Goal: Task Accomplishment & Management: Manage account settings

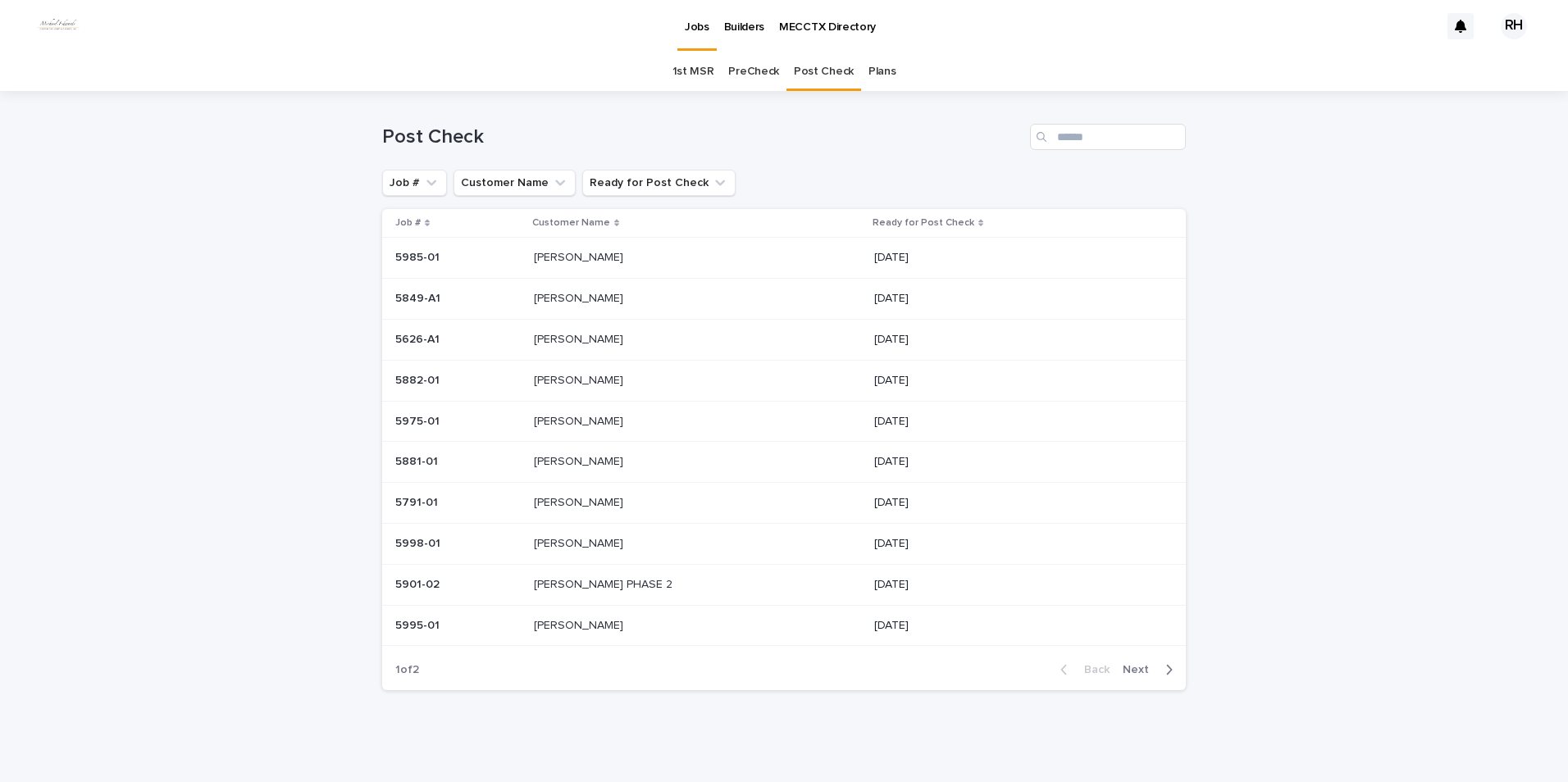
click at [561, 377] on p "[PERSON_NAME]" at bounding box center [580, 379] width 93 height 17
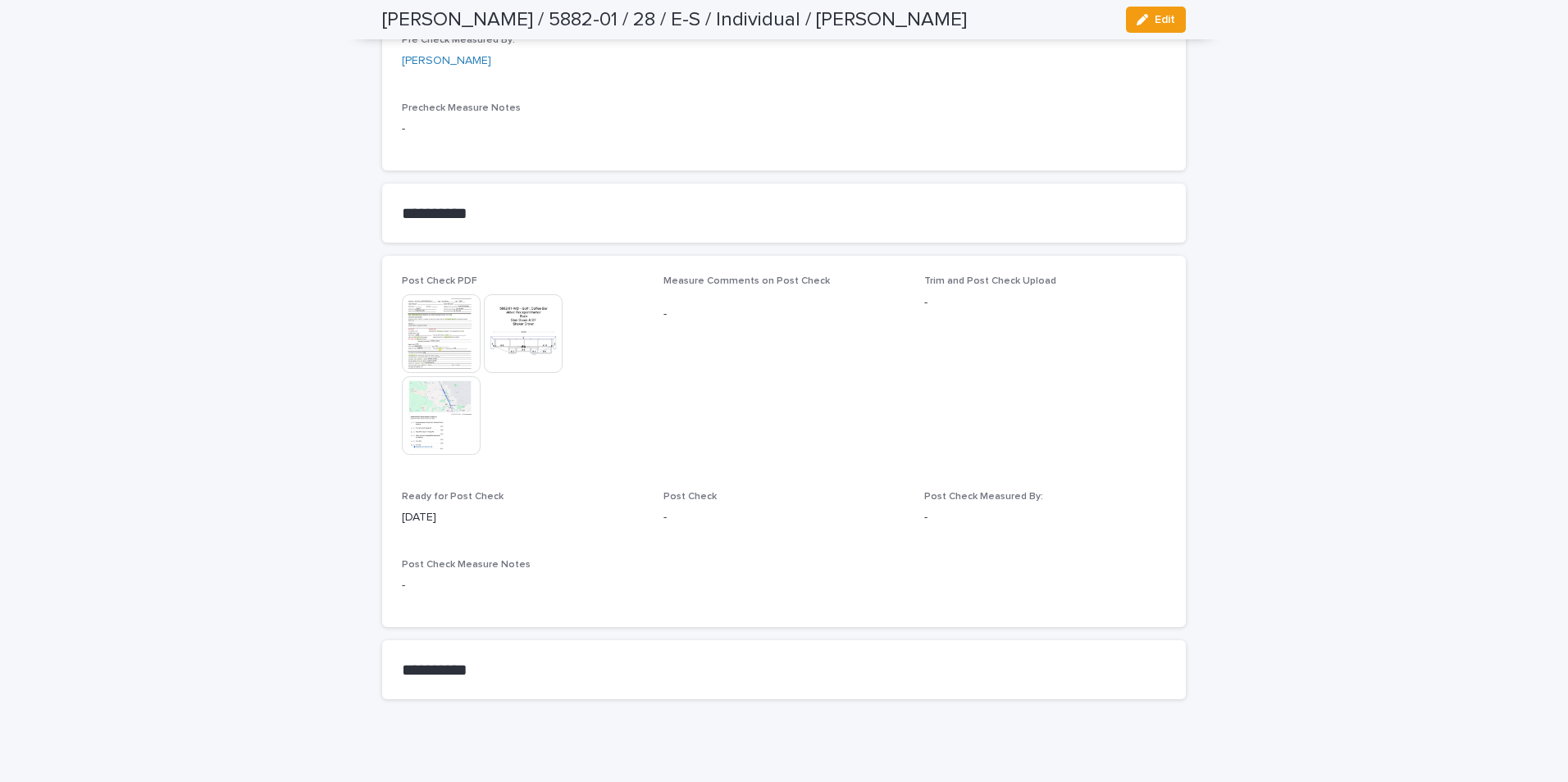
scroll to position [1437, 0]
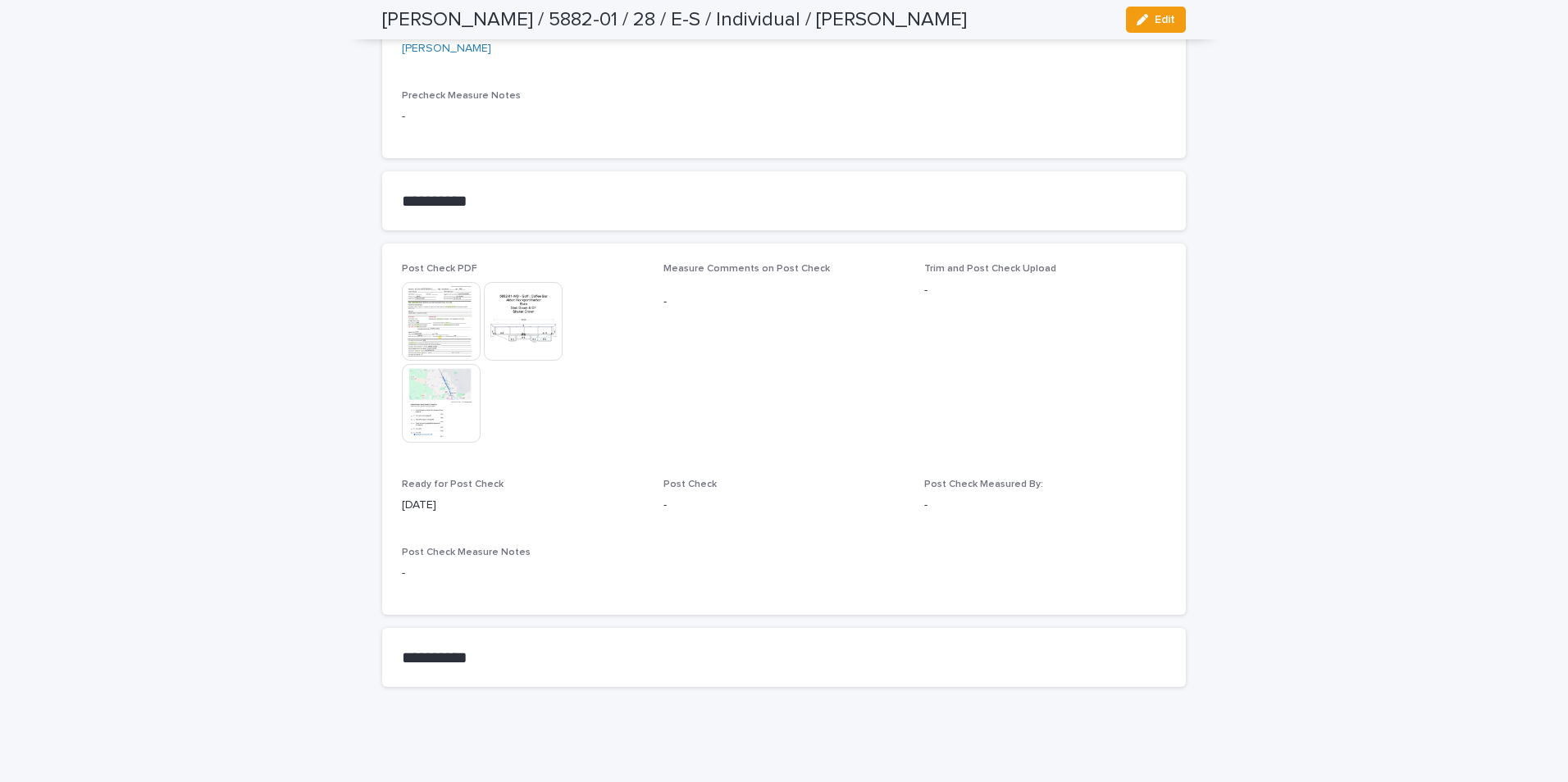
click at [1114, 18] on button "Edit" at bounding box center [1156, 20] width 59 height 26
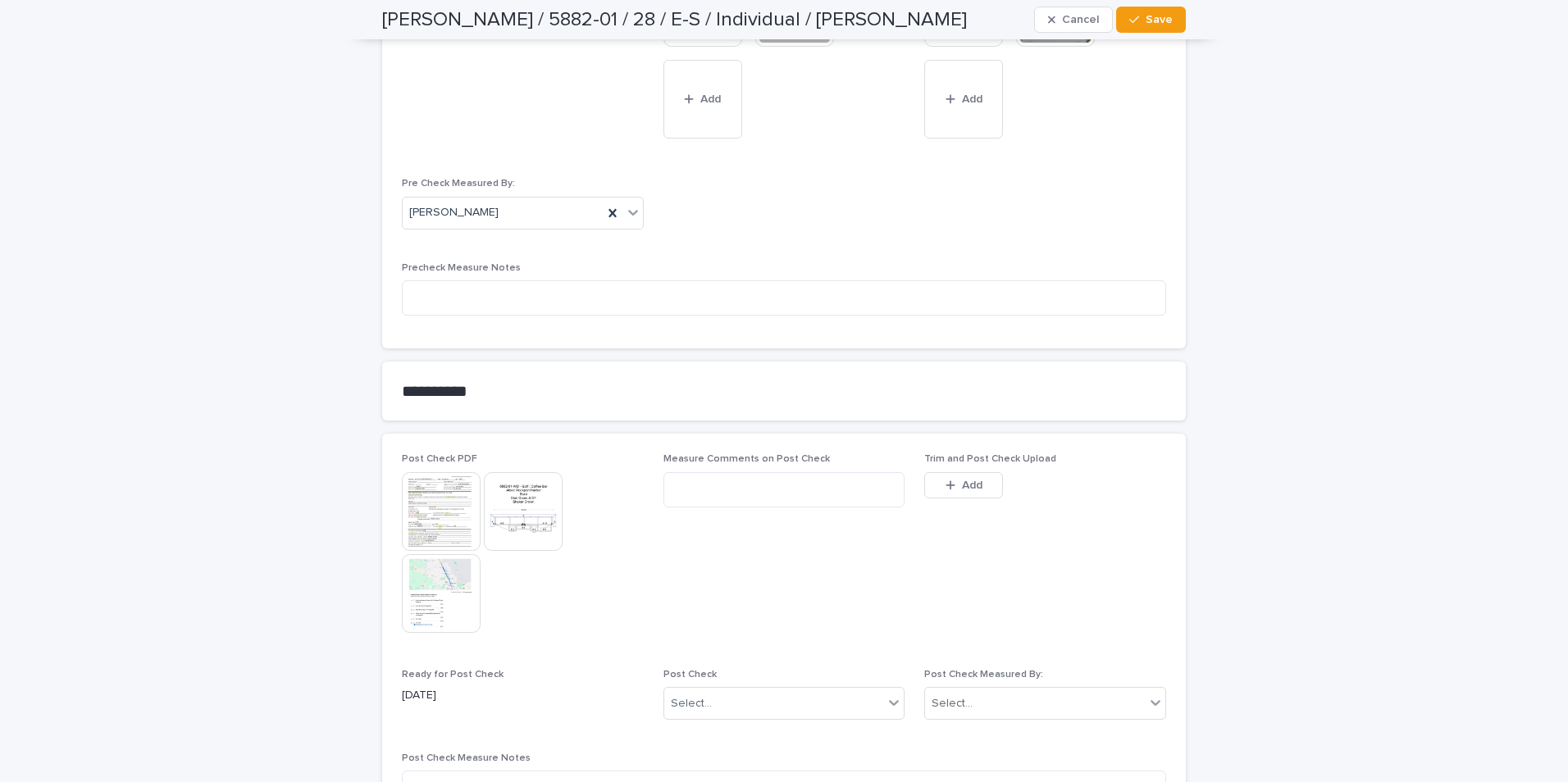
click at [949, 484] on icon "button" at bounding box center [950, 486] width 10 height 12
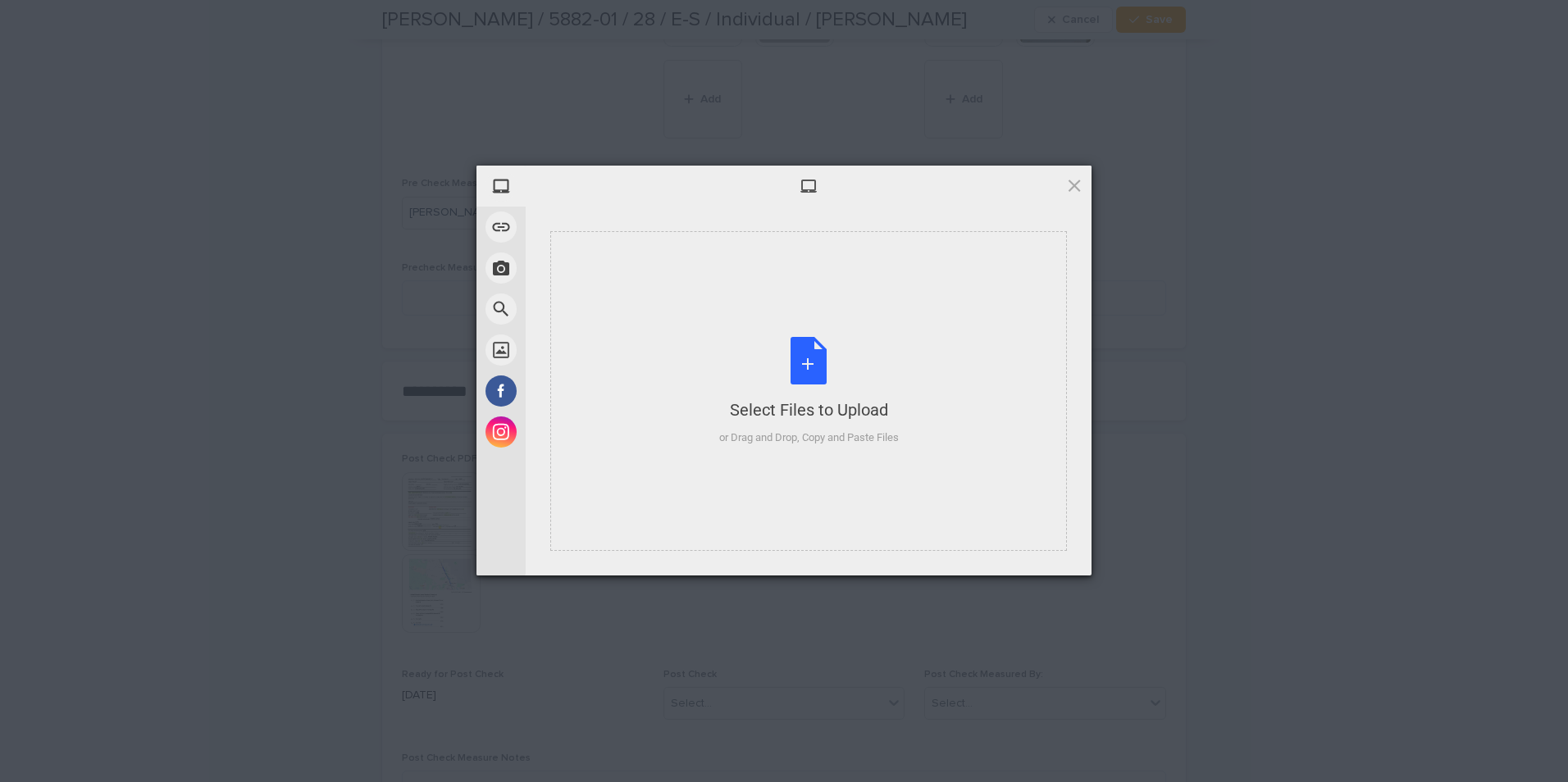
click at [912, 432] on div "Select Files to Upload or Drag and Drop, Copy and Paste Files" at bounding box center [809, 391] width 516 height 320
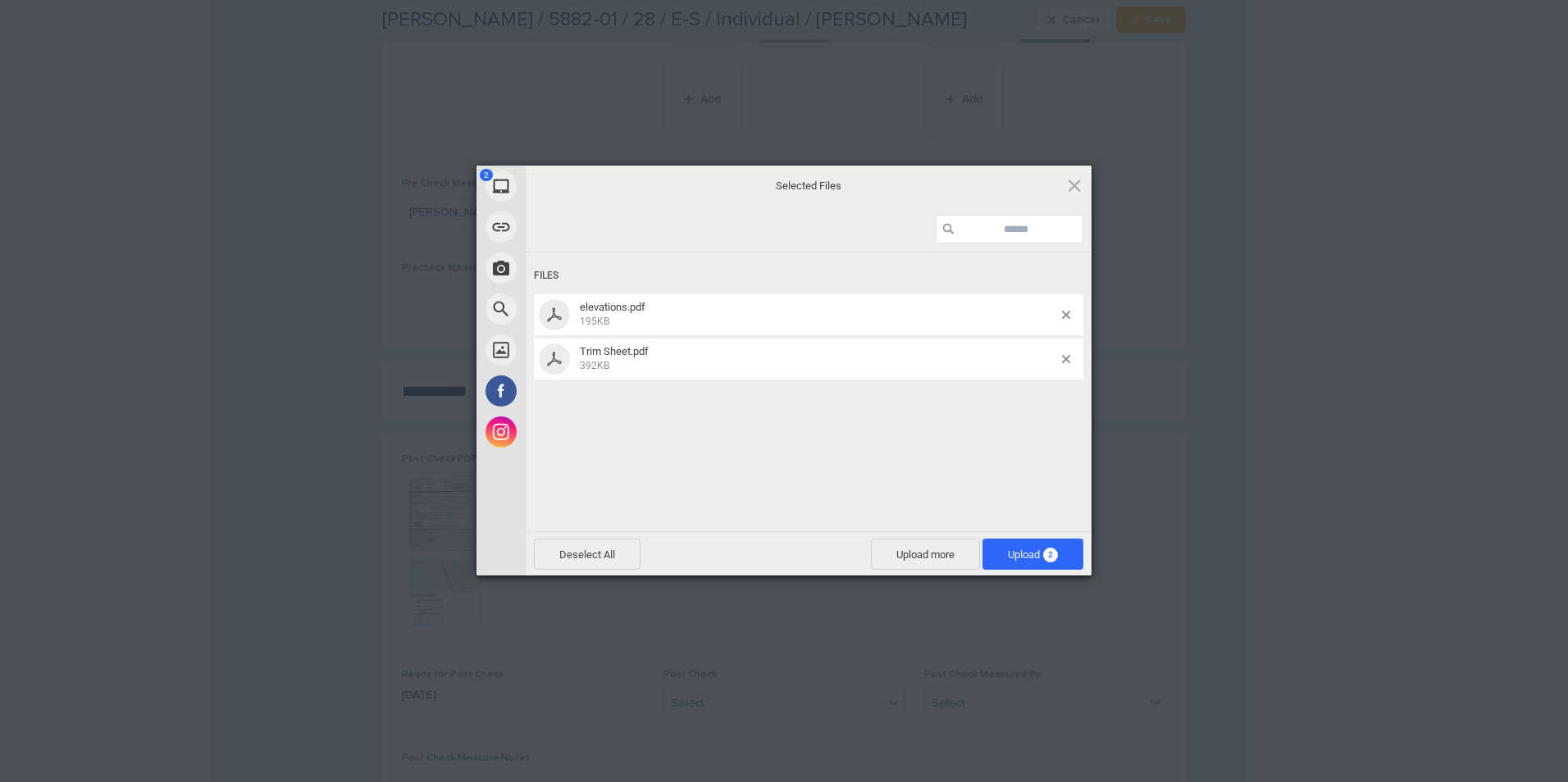
click at [1015, 554] on span "Upload 2" at bounding box center [1033, 554] width 50 height 12
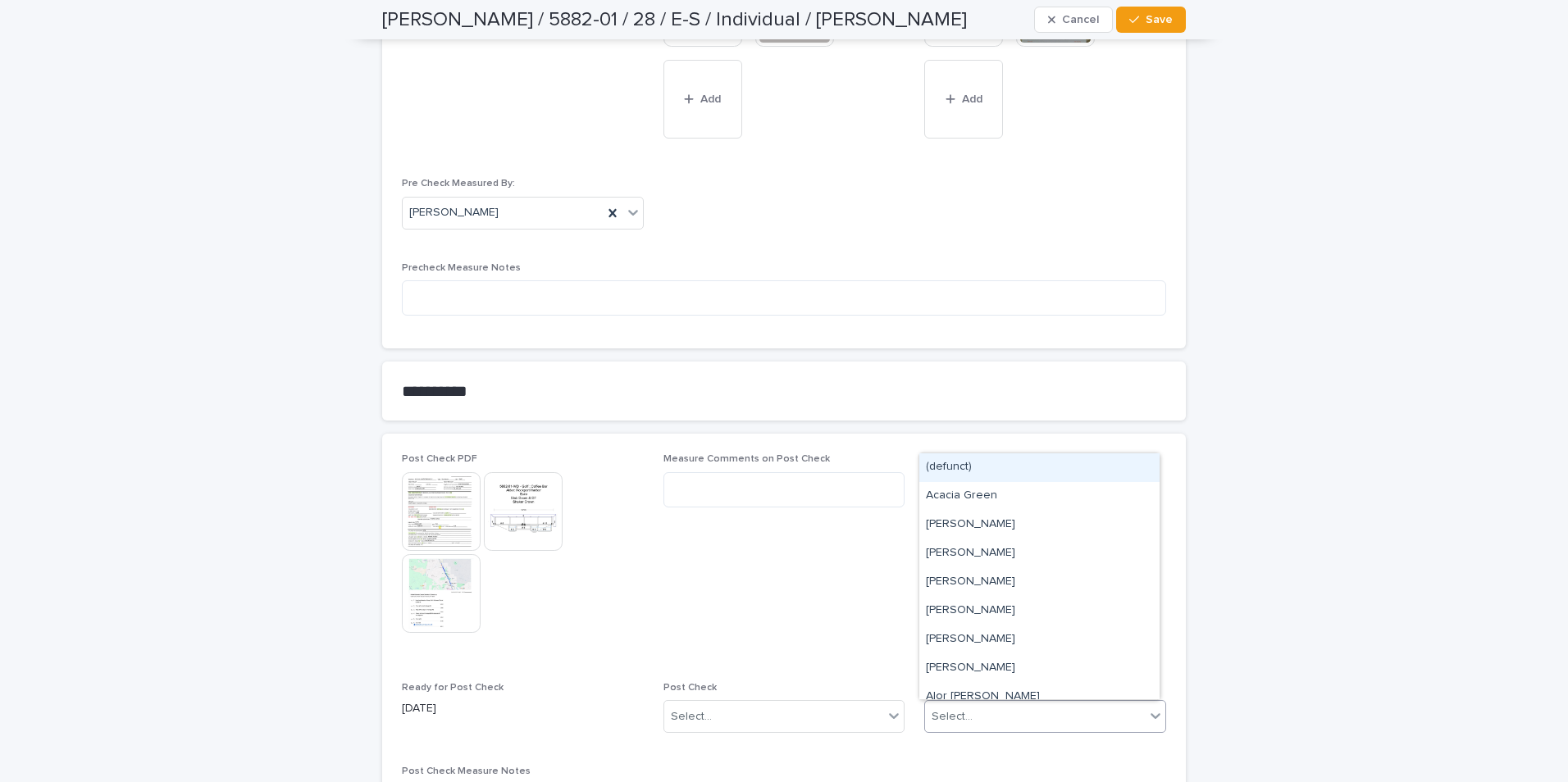
click at [978, 644] on div "Select..." at bounding box center [1035, 717] width 220 height 27
type input "***"
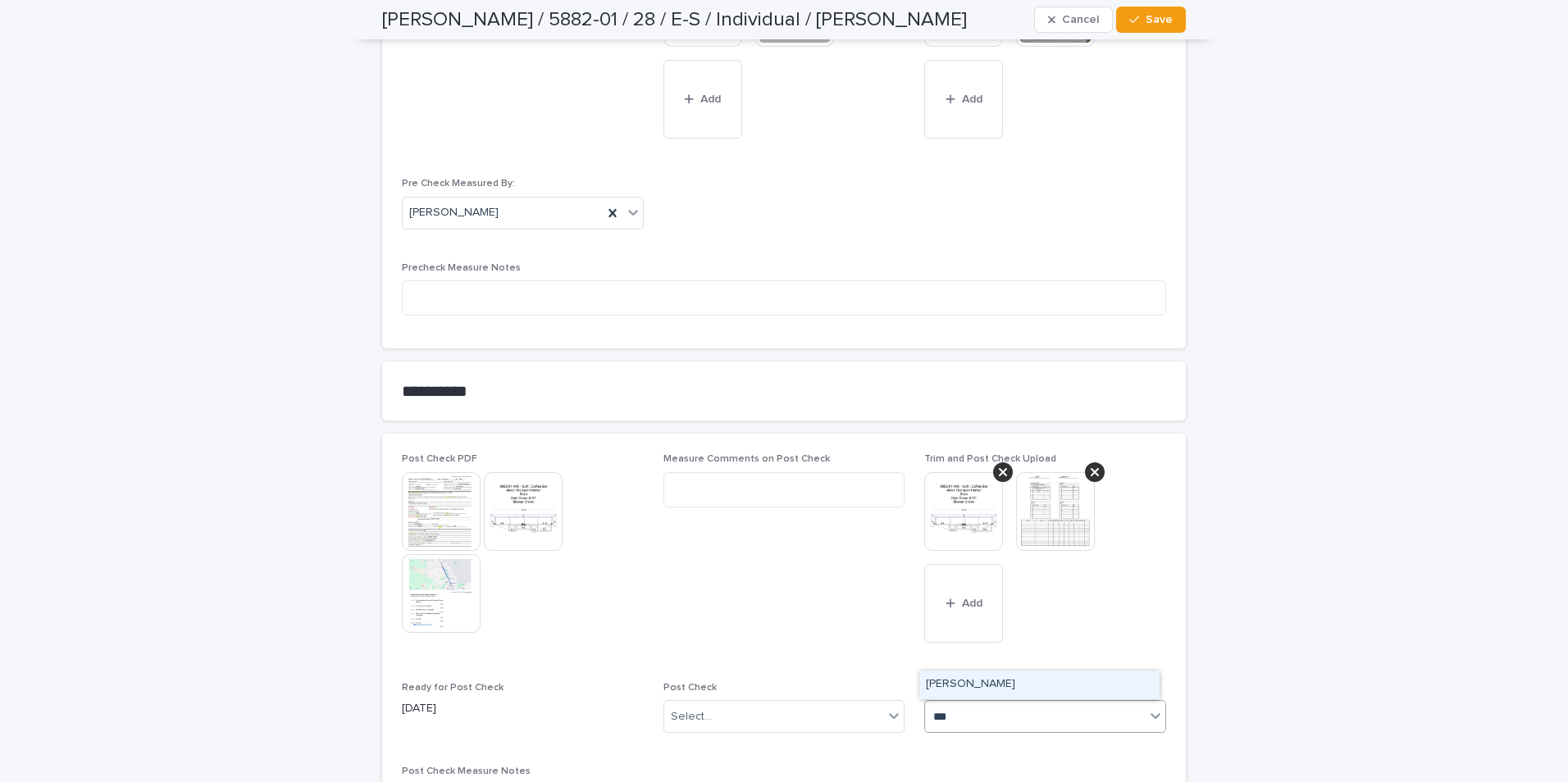
click at [971, 644] on div "[PERSON_NAME]" at bounding box center [1040, 685] width 240 height 29
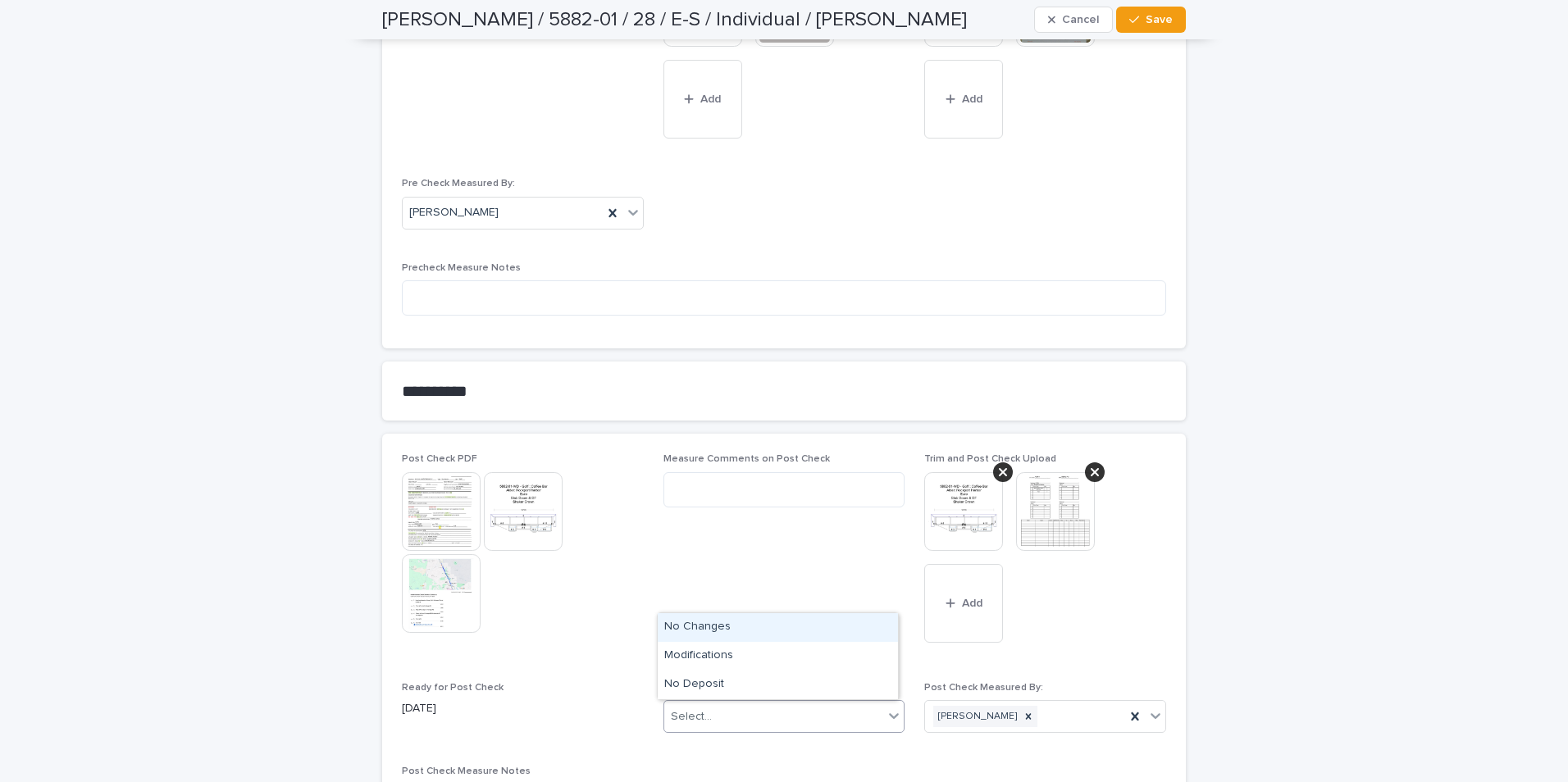
click at [790, 644] on div "Select..." at bounding box center [774, 717] width 220 height 27
click at [703, 644] on div "Modifications" at bounding box center [777, 656] width 240 height 29
click at [741, 644] on div "Modifications" at bounding box center [764, 717] width 200 height 27
click at [712, 627] on div "No Changes" at bounding box center [777, 627] width 240 height 29
drag, startPoint x: 1144, startPoint y: 23, endPoint x: 1145, endPoint y: 42, distance: 19.0
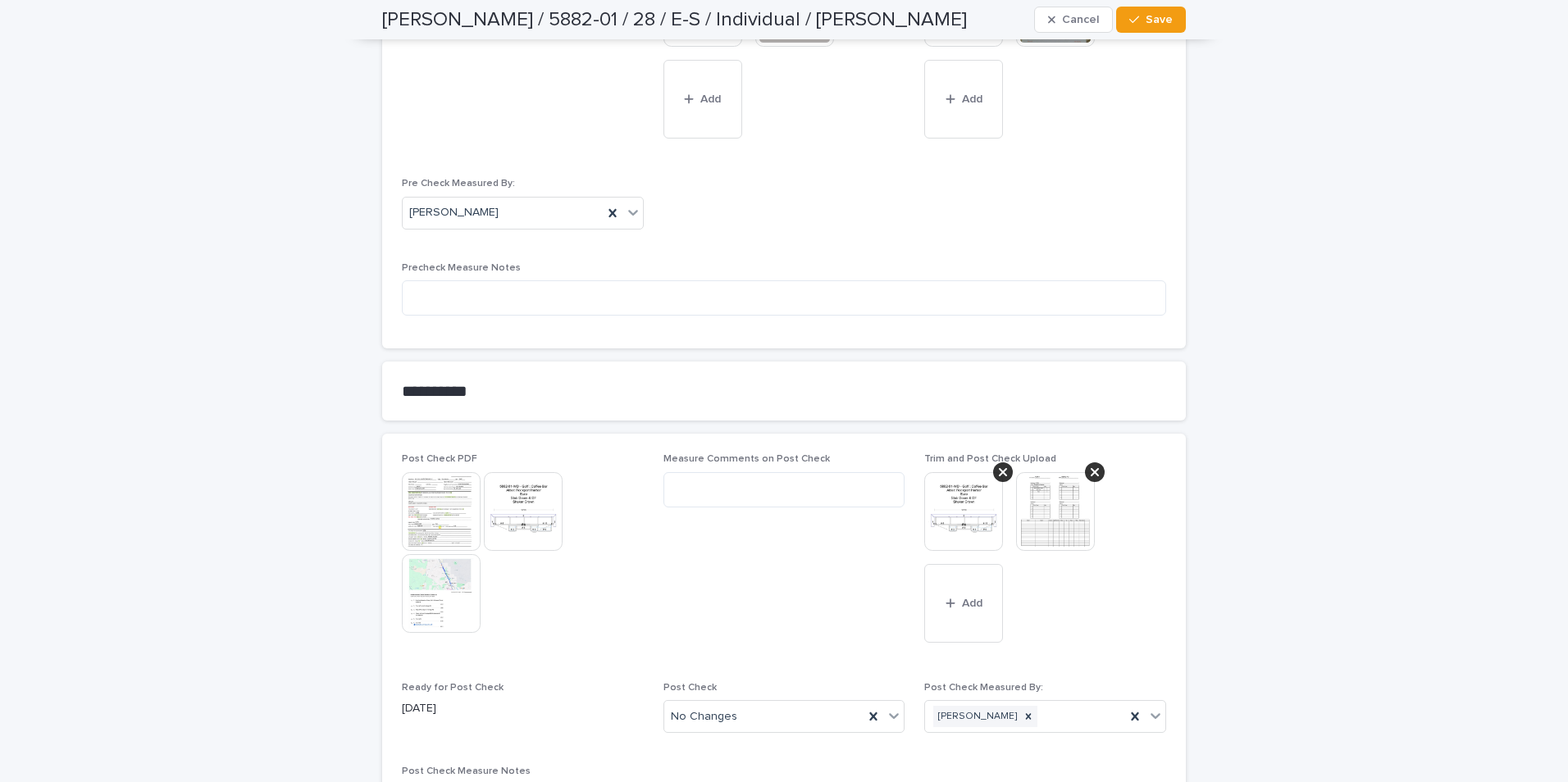
click at [1114, 27] on button "Save" at bounding box center [1151, 20] width 70 height 26
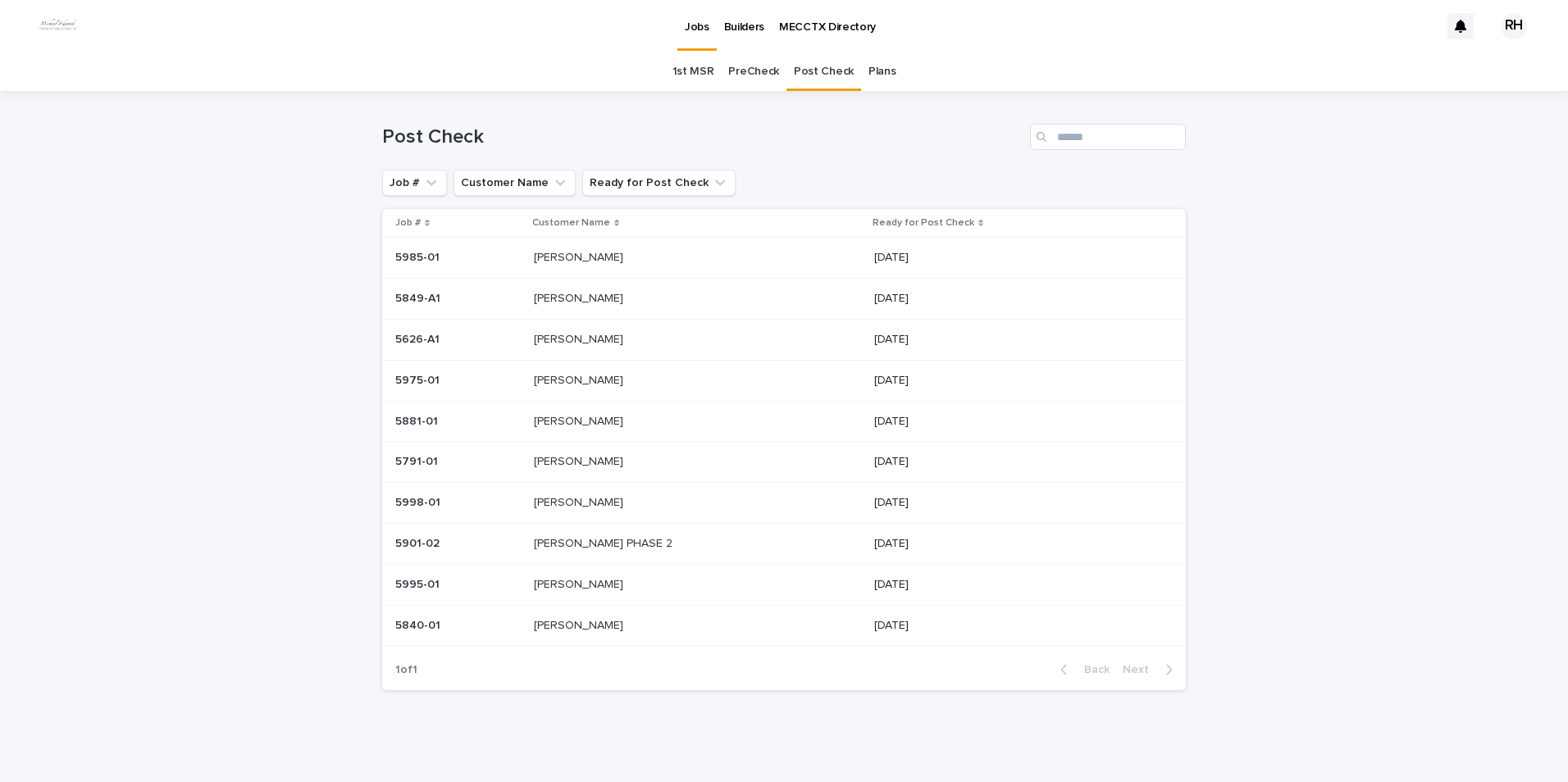
click at [582, 380] on p "[PERSON_NAME]" at bounding box center [580, 379] width 93 height 17
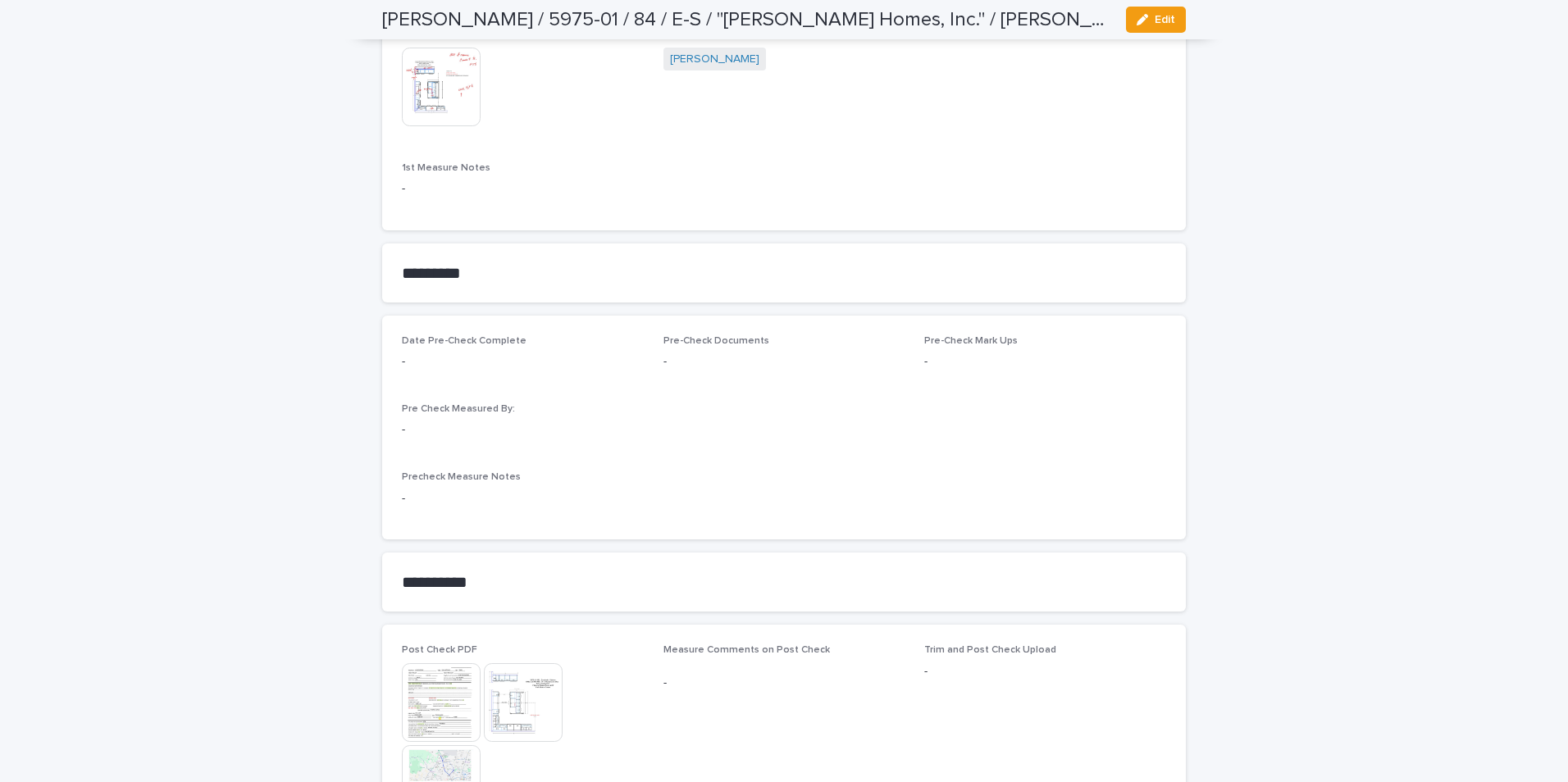
scroll to position [1312, 0]
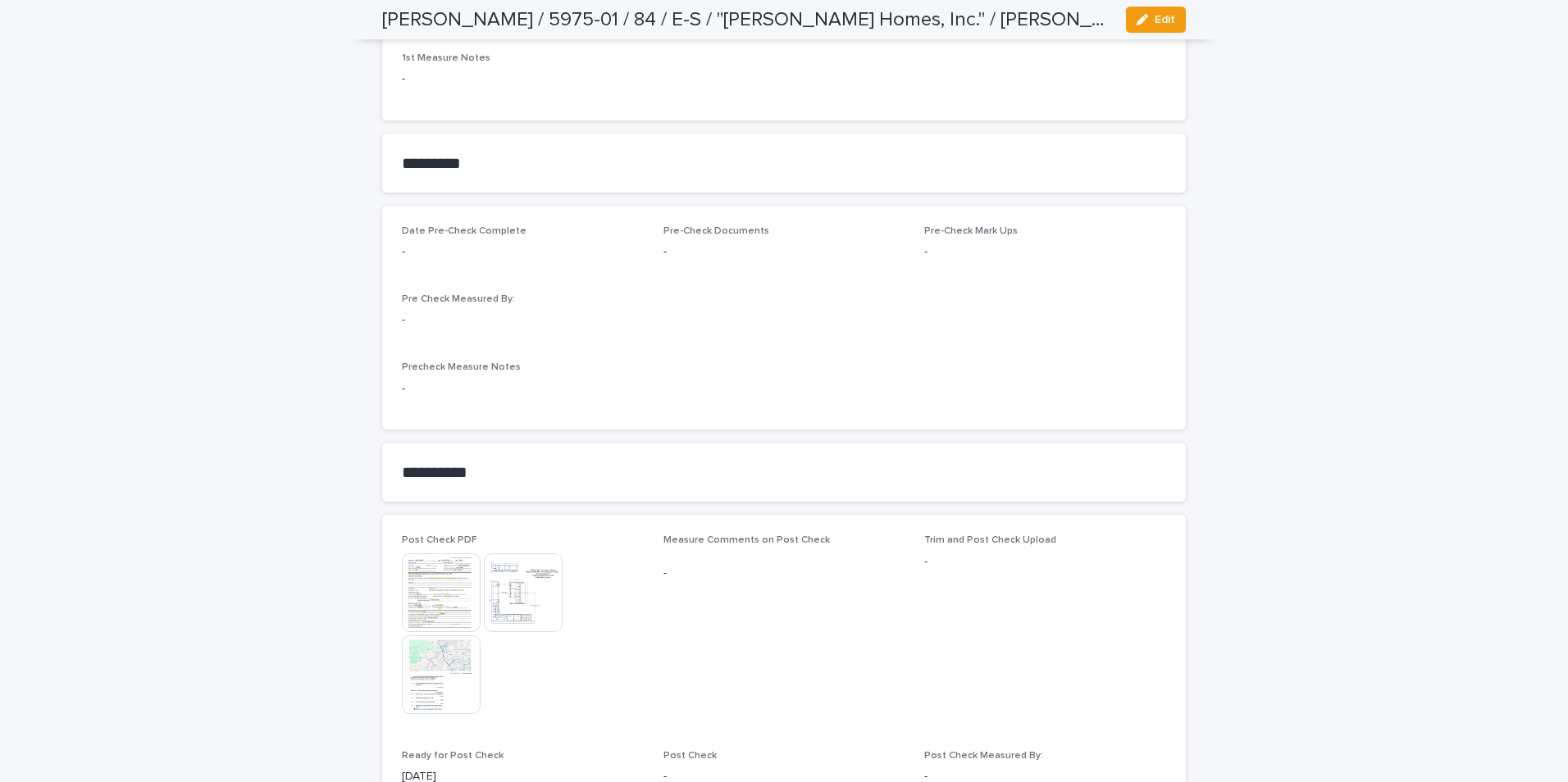
click at [520, 592] on img at bounding box center [523, 593] width 79 height 79
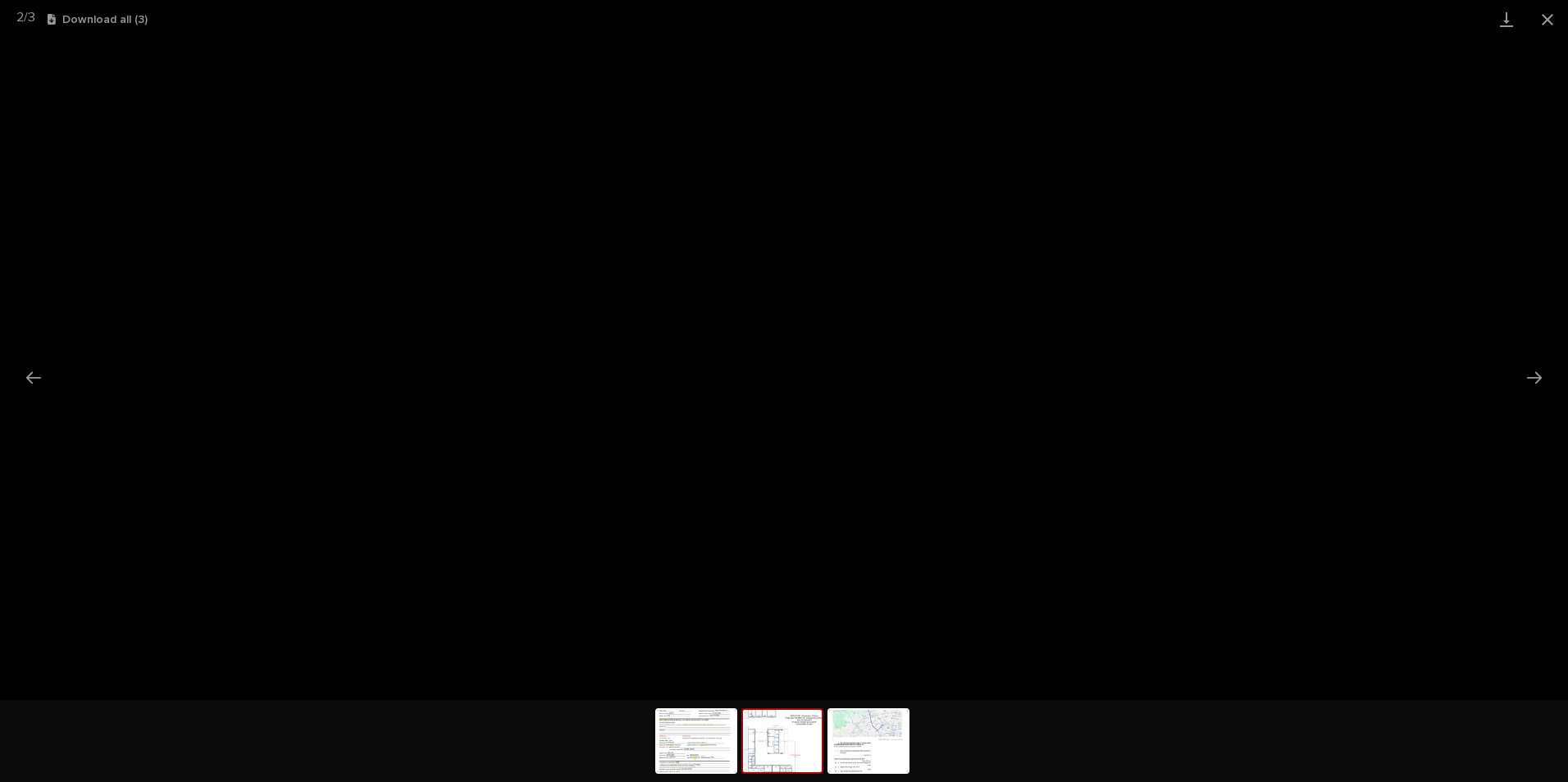
drag, startPoint x: 1543, startPoint y: 15, endPoint x: 1523, endPoint y: 36, distance: 29.0
click at [1114, 16] on button "Close gallery" at bounding box center [1548, 19] width 41 height 38
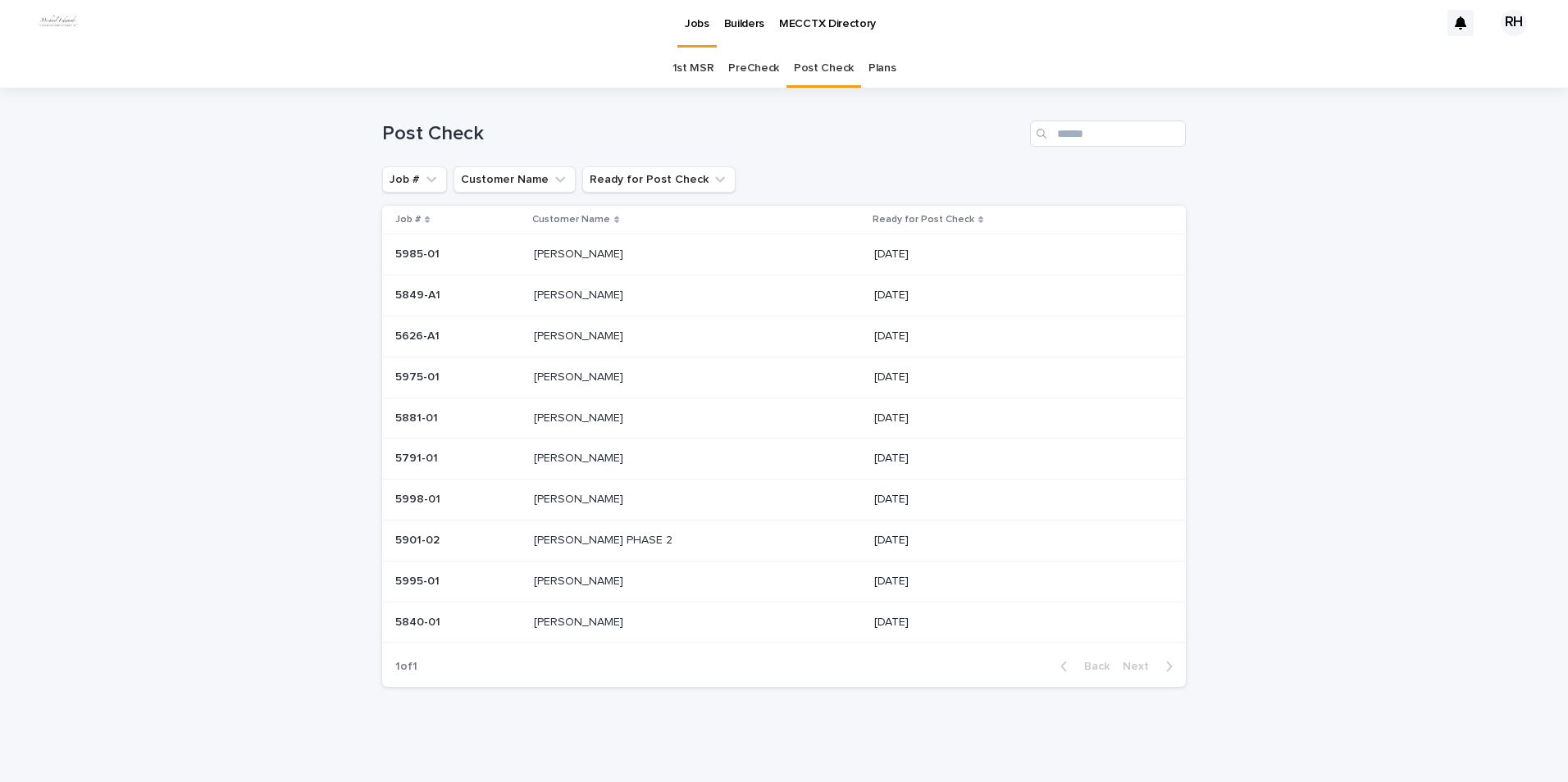
scroll to position [3, 0]
click at [575, 371] on p "[PERSON_NAME]" at bounding box center [580, 376] width 93 height 17
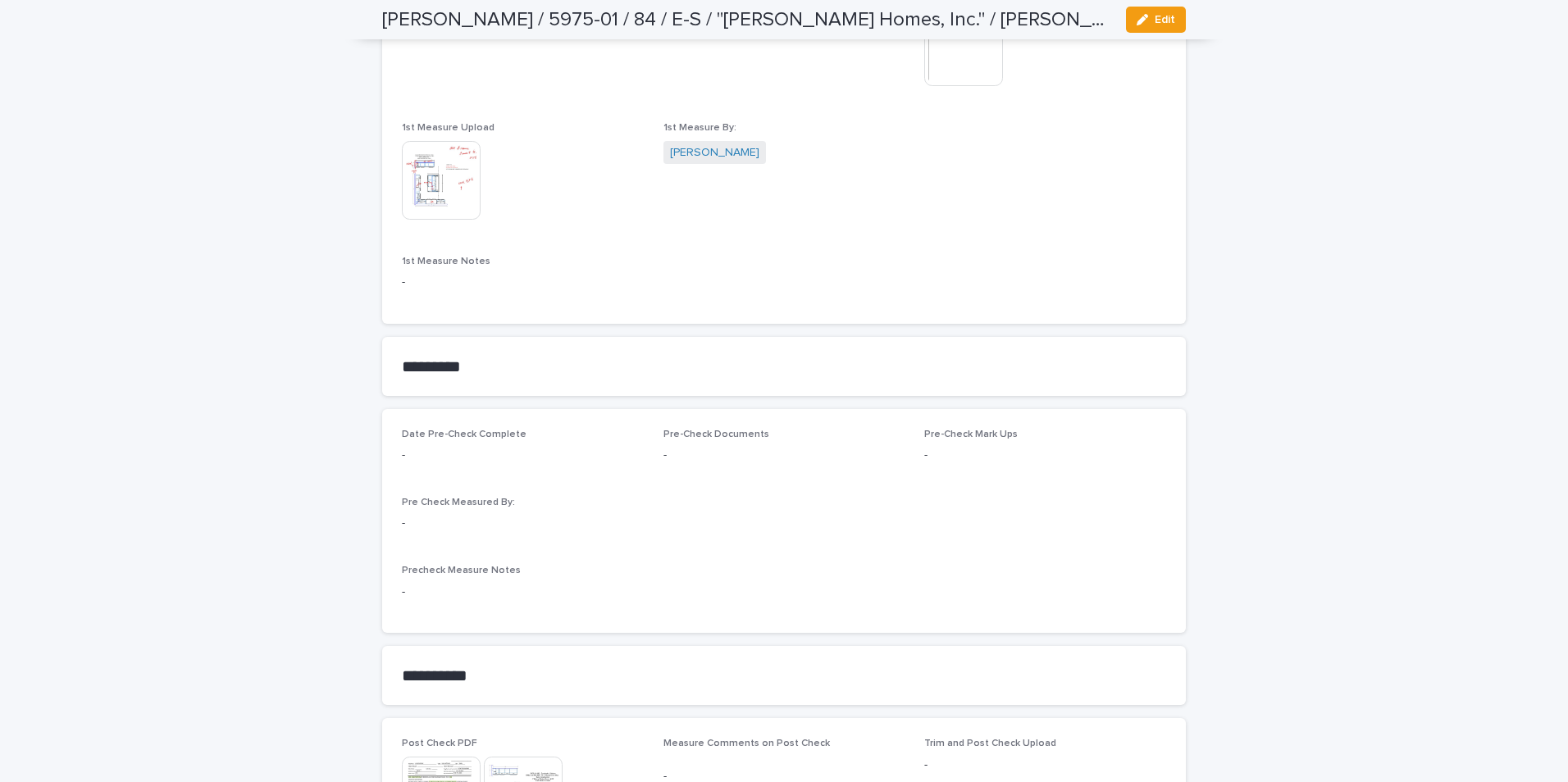
scroll to position [790, 0]
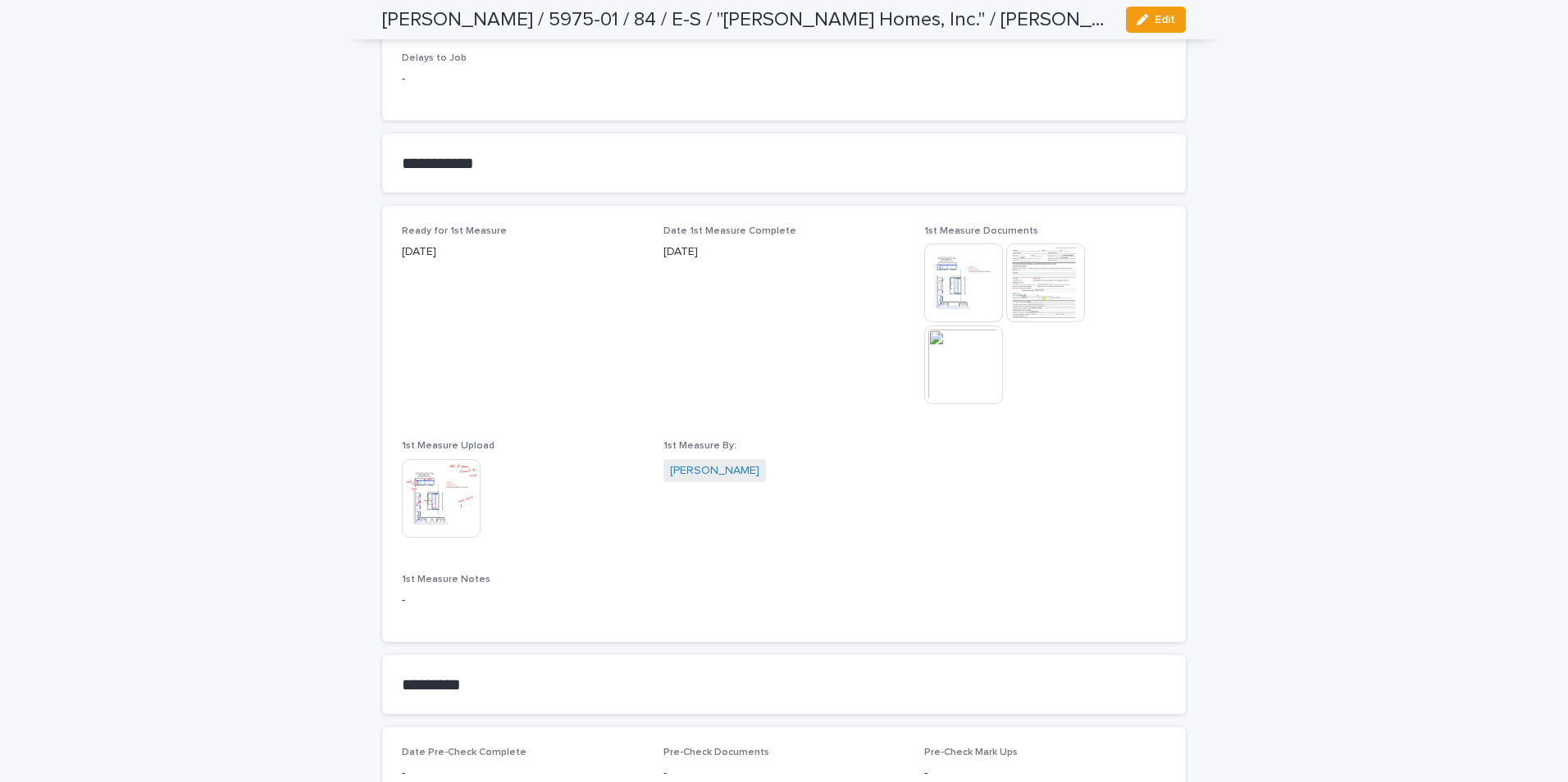
click at [952, 363] on img at bounding box center [963, 364] width 79 height 79
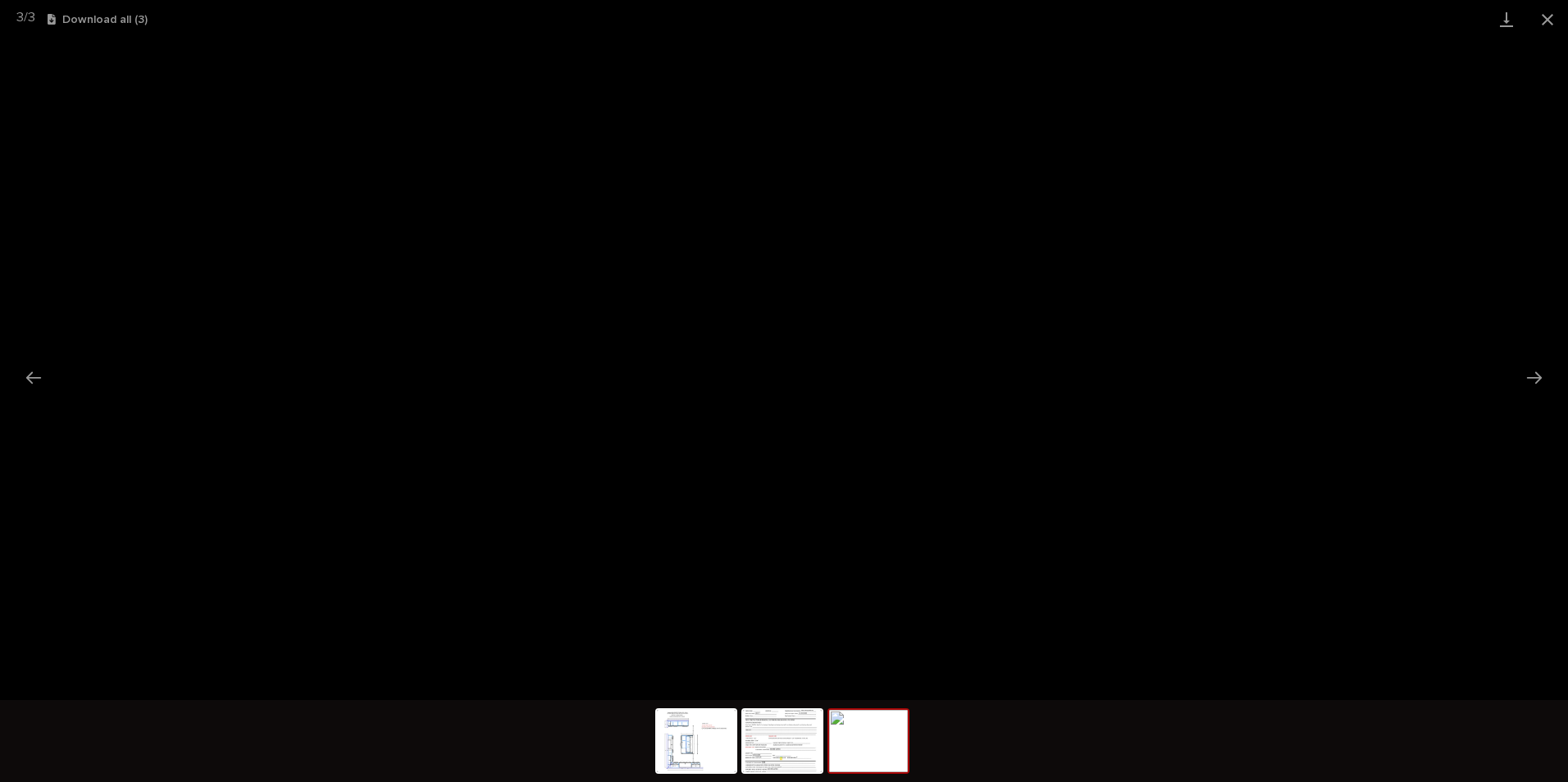
click at [1114, 17] on button "Close gallery" at bounding box center [1548, 19] width 41 height 38
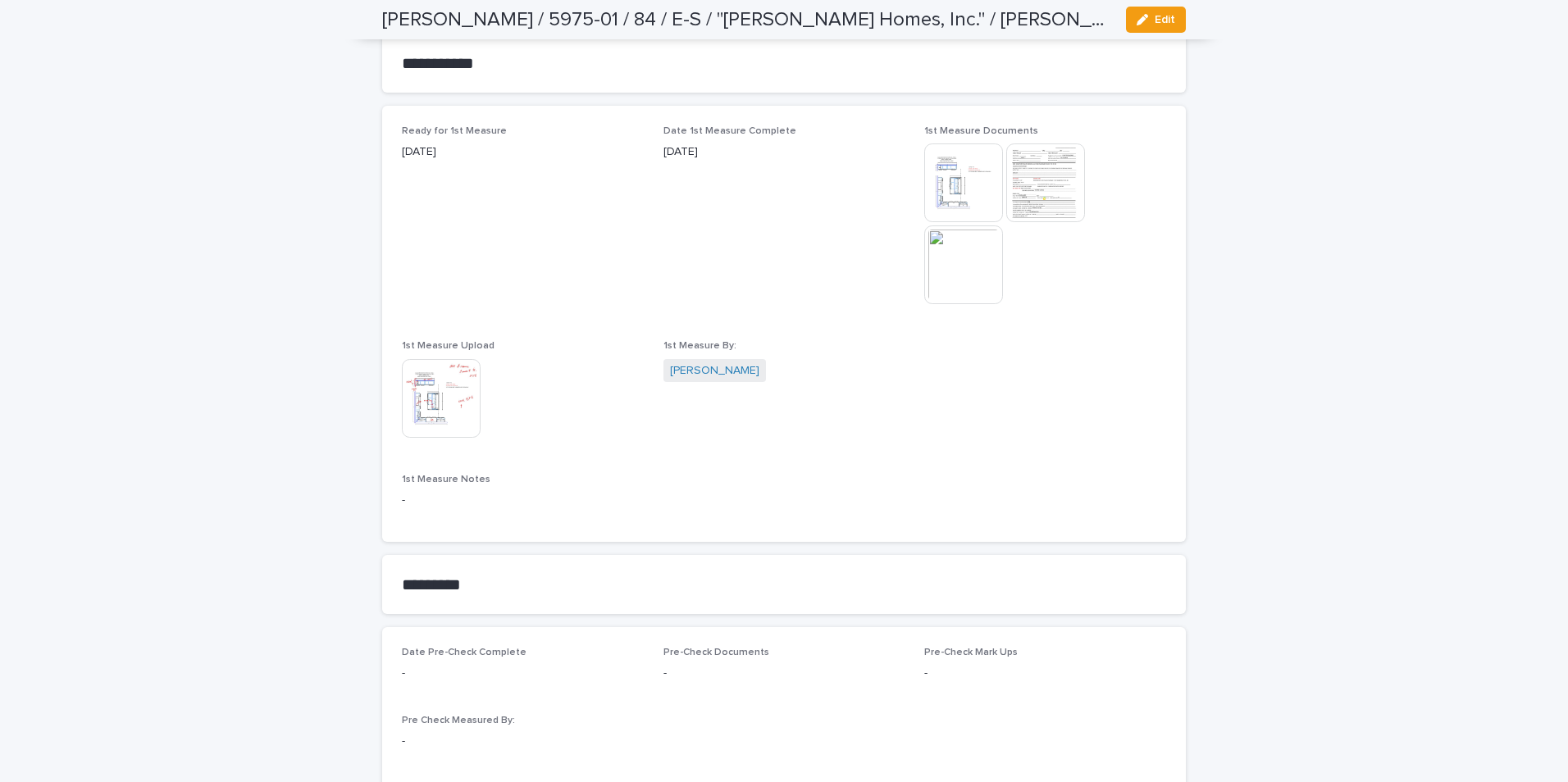
scroll to position [902, 0]
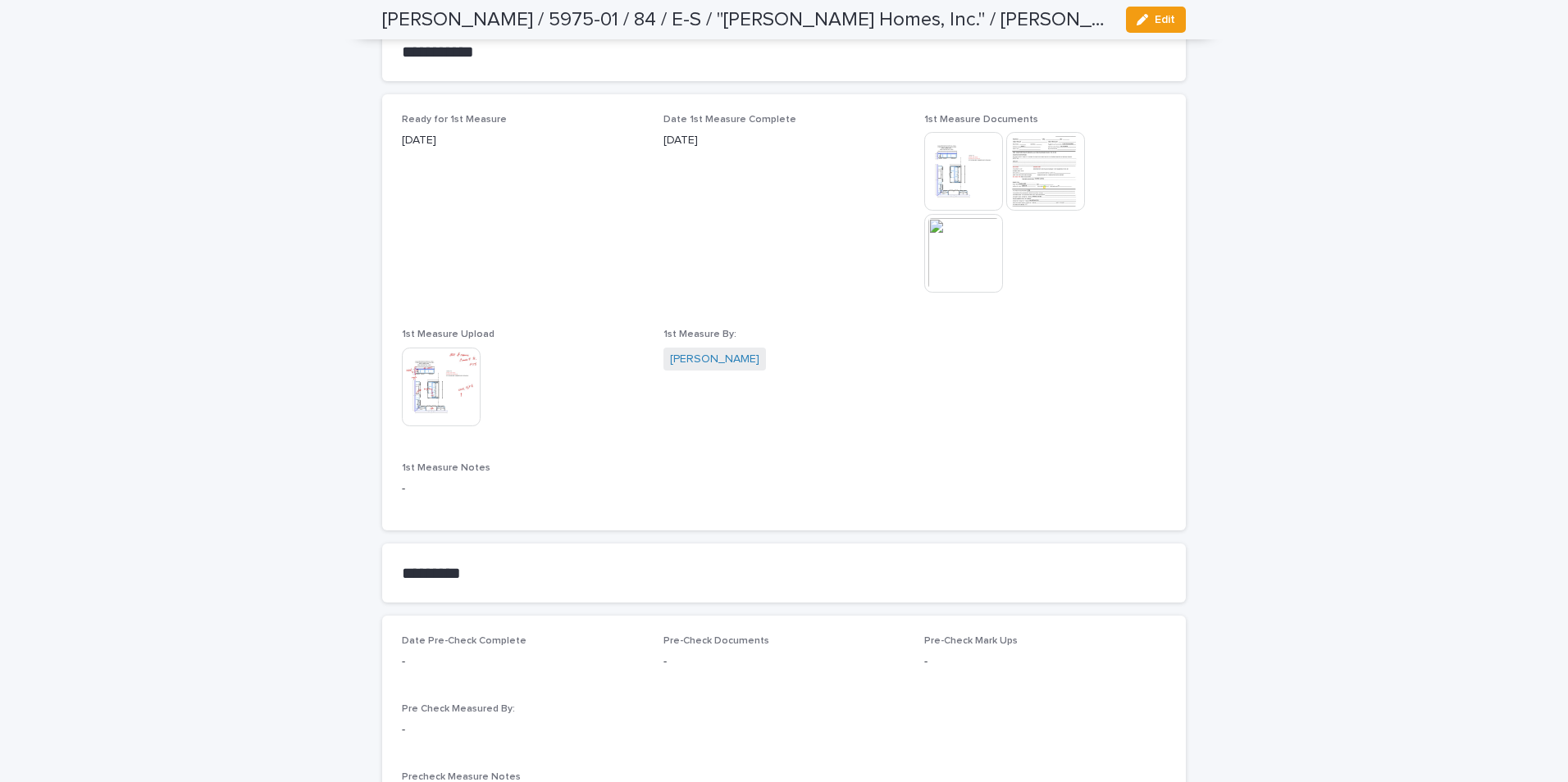
click at [1047, 174] on img at bounding box center [1046, 171] width 79 height 79
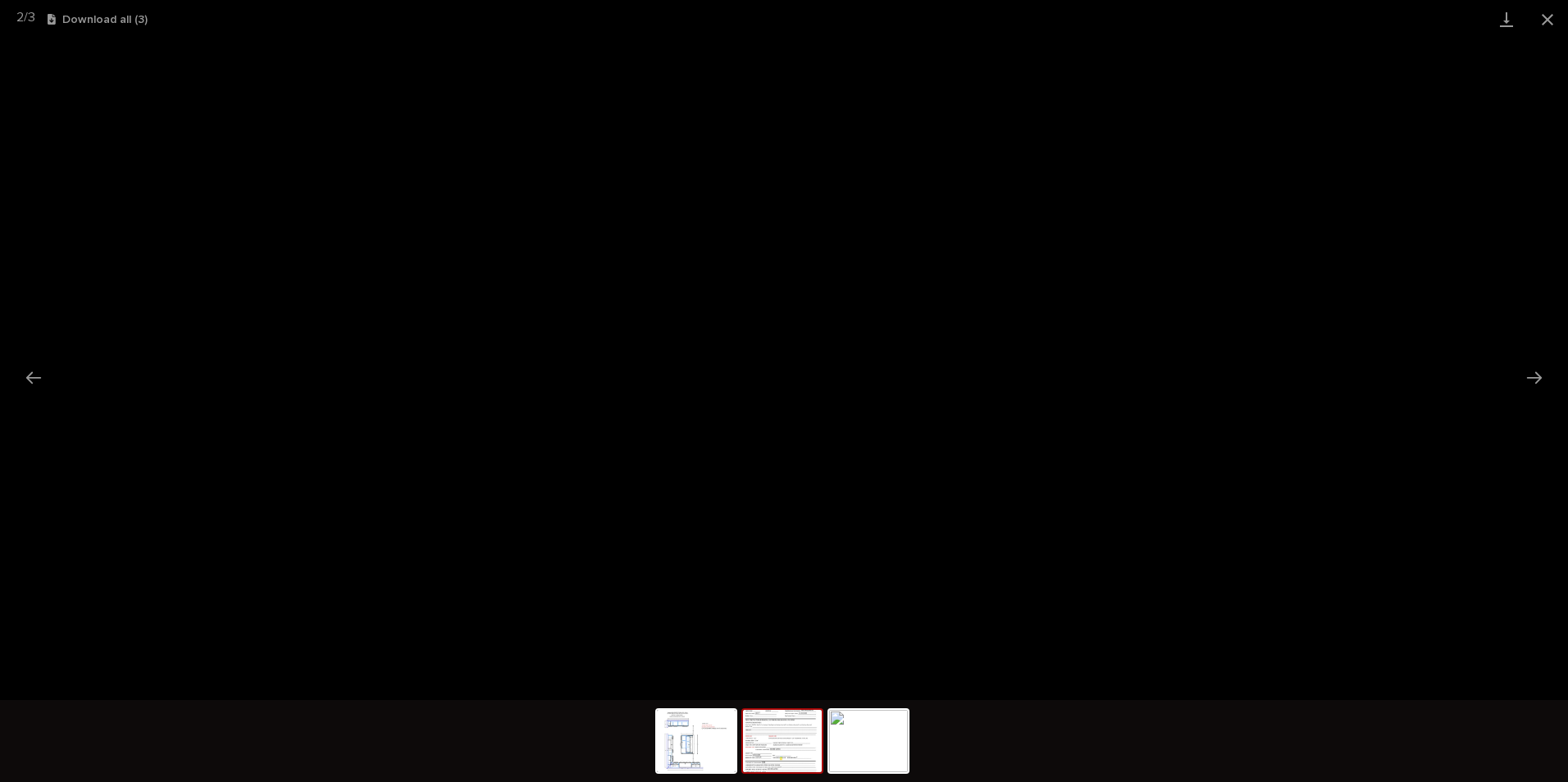
drag, startPoint x: 1549, startPoint y: 14, endPoint x: 1531, endPoint y: 24, distance: 20.6
click at [1114, 20] on button "Close gallery" at bounding box center [1548, 19] width 41 height 38
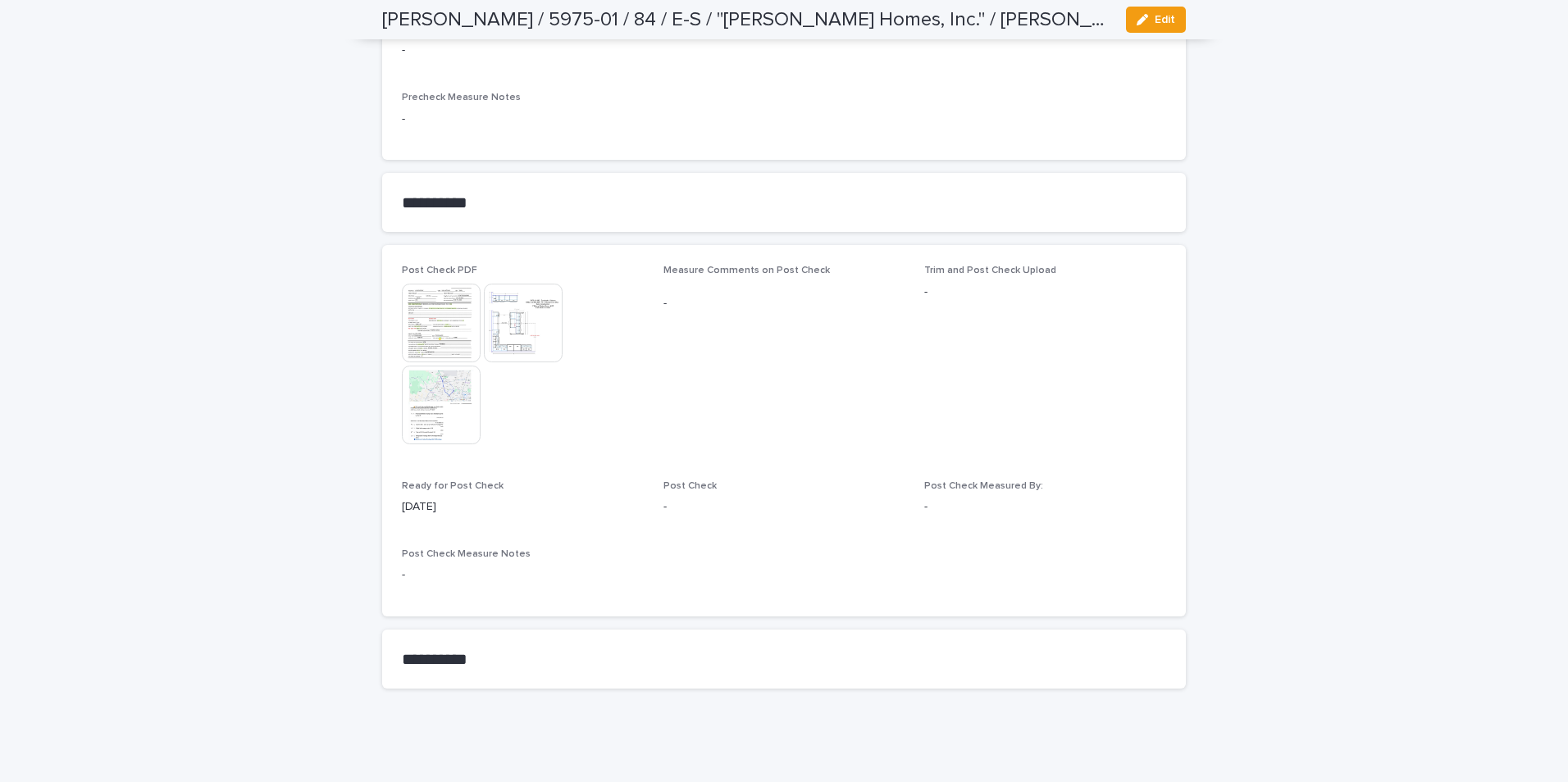
scroll to position [1584, 0]
click at [431, 388] on img at bounding box center [441, 403] width 79 height 79
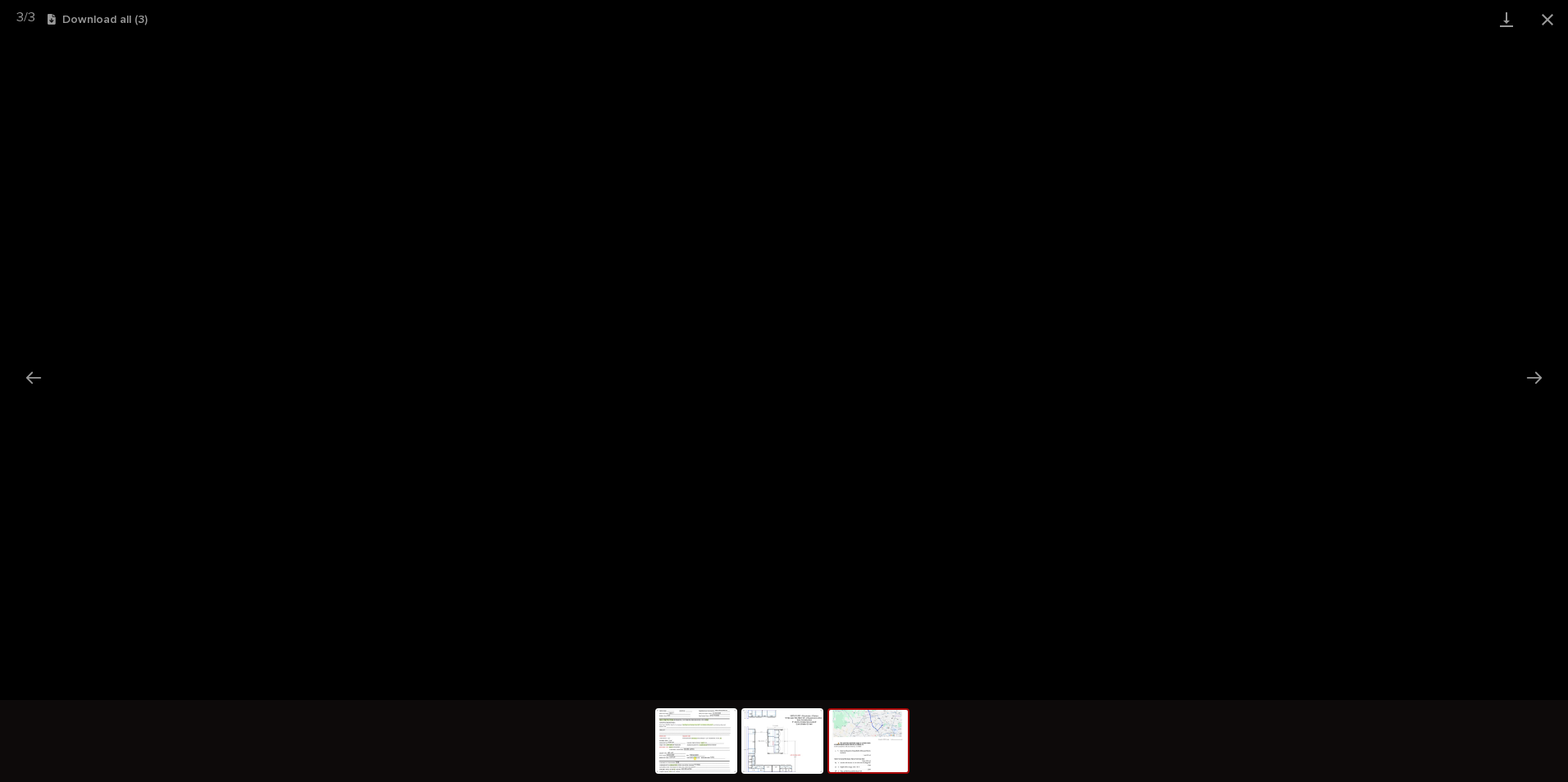
drag, startPoint x: 1549, startPoint y: 13, endPoint x: 1512, endPoint y: 36, distance: 43.6
click at [1114, 15] on button "Close gallery" at bounding box center [1548, 19] width 41 height 38
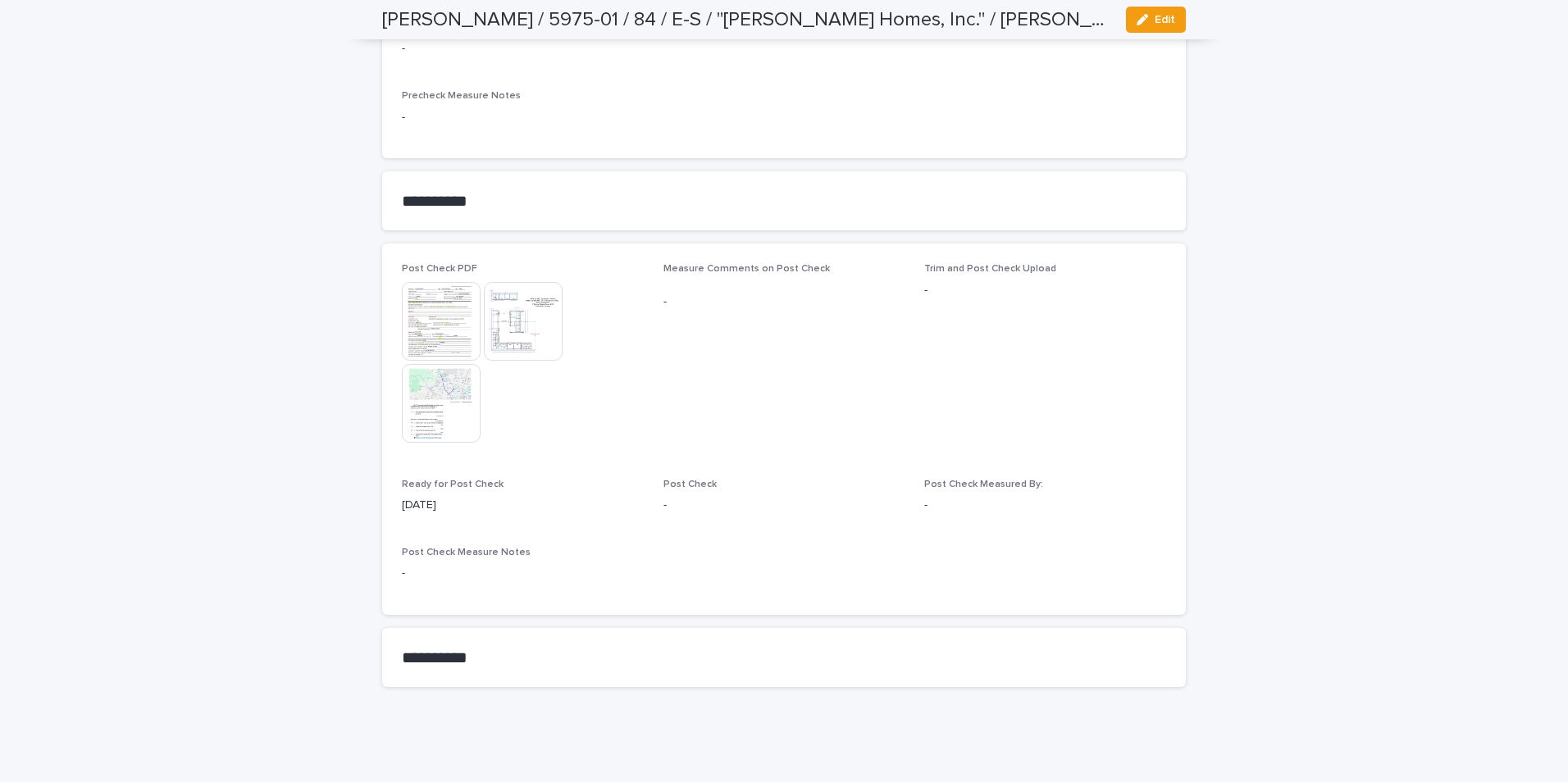
click at [418, 324] on img at bounding box center [441, 321] width 79 height 79
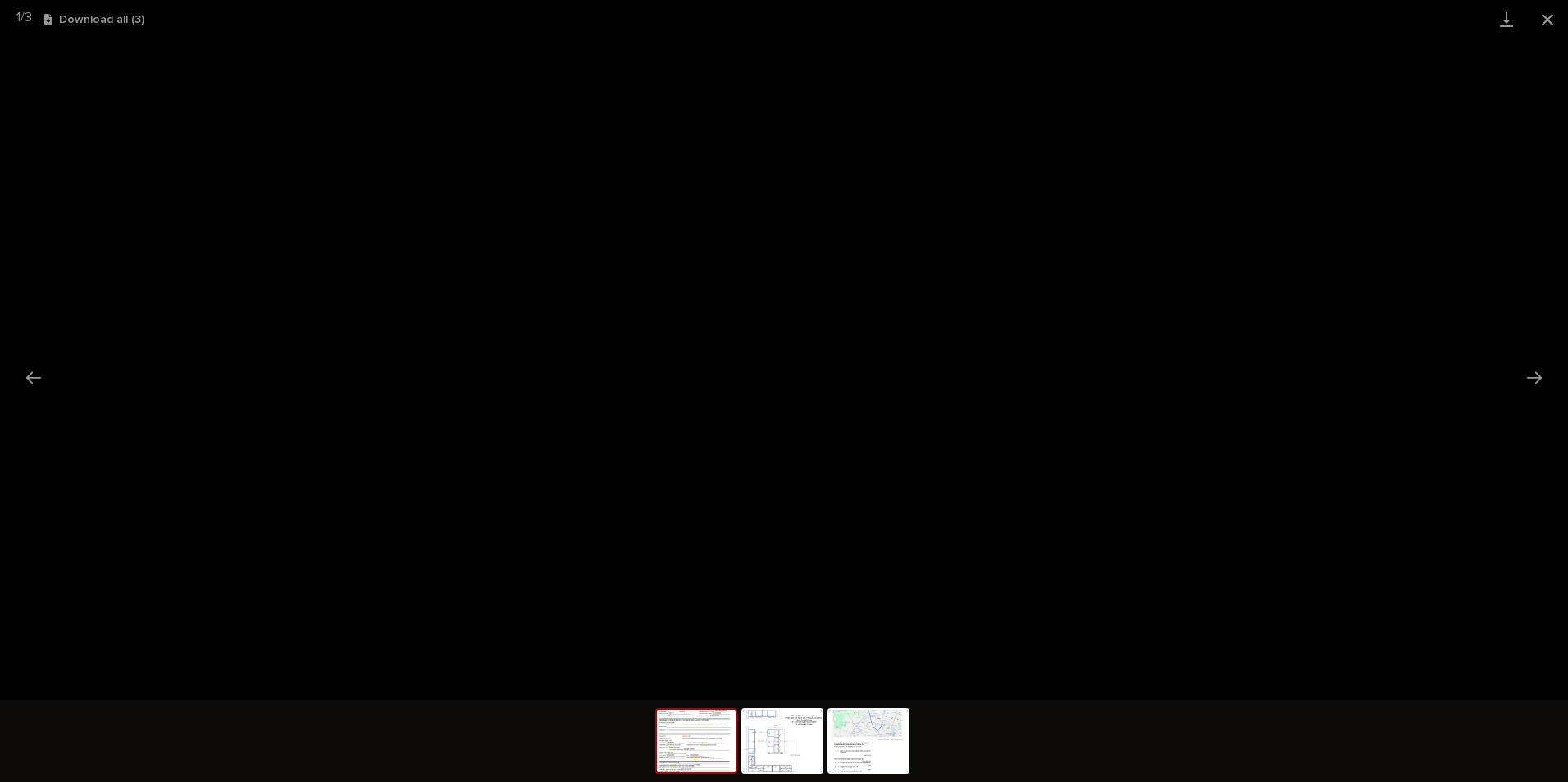
click at [1114, 20] on button "Close gallery" at bounding box center [1548, 19] width 41 height 38
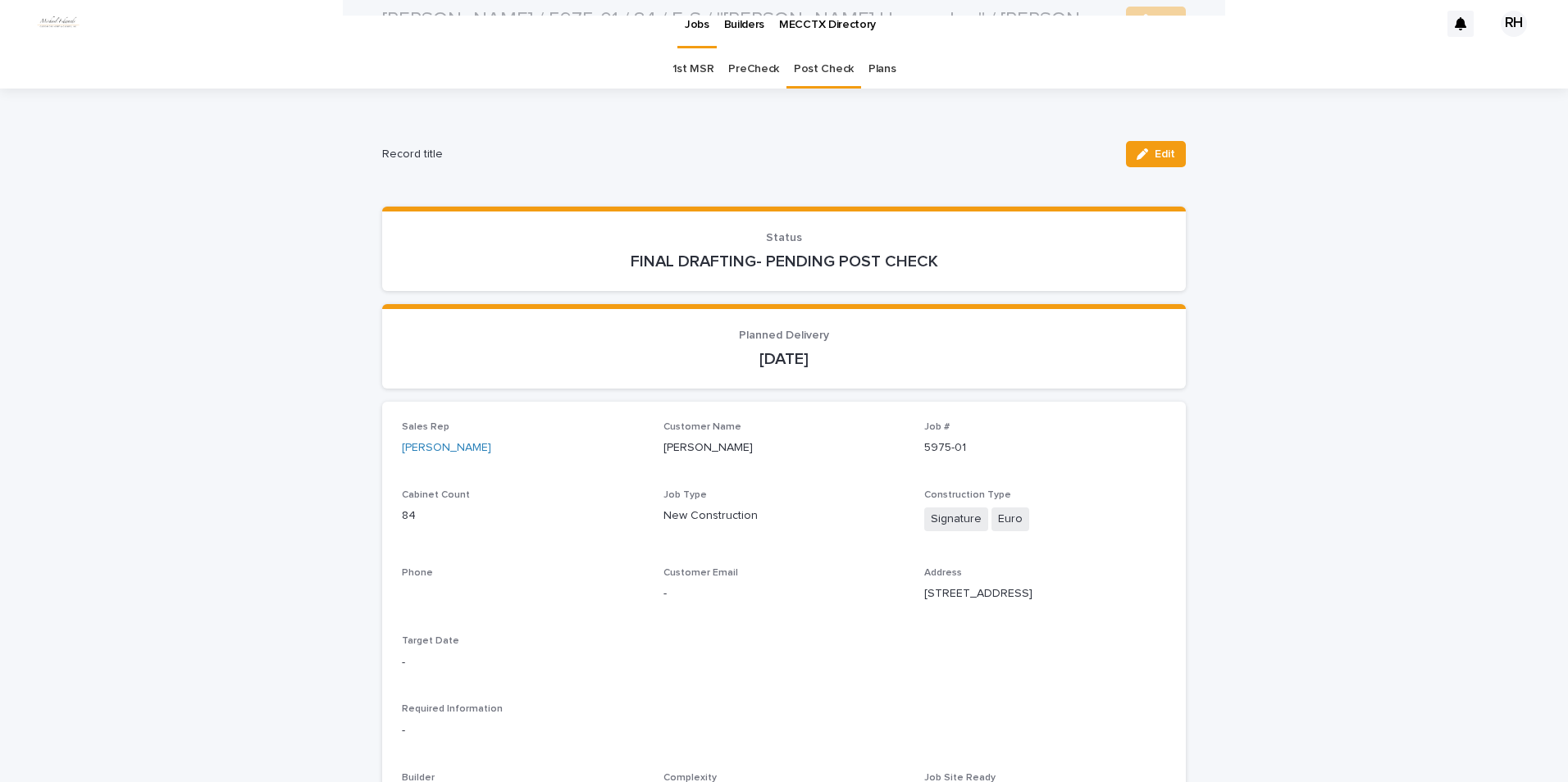
scroll to position [0, 0]
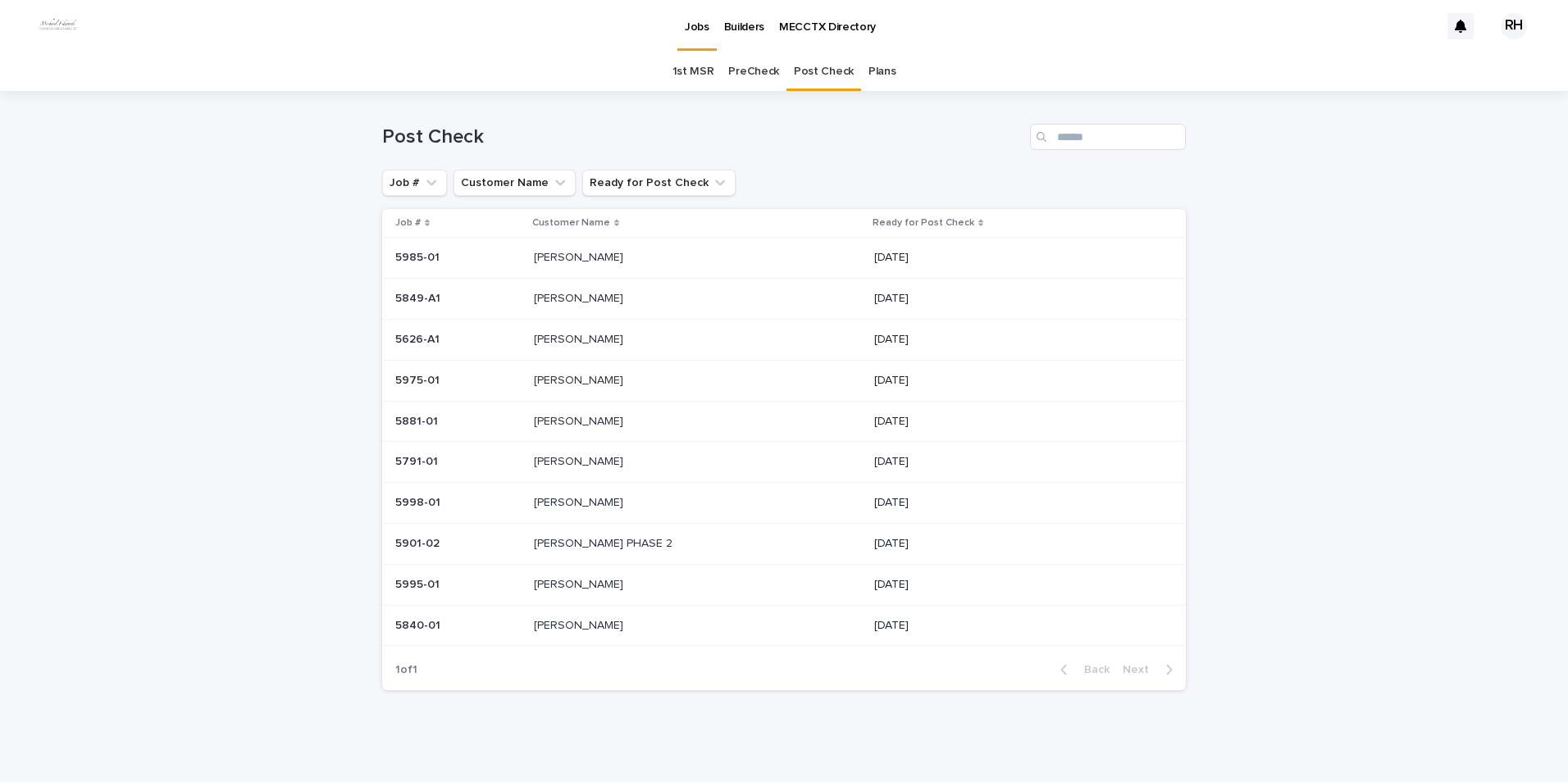
click at [551, 627] on p "[PERSON_NAME]" at bounding box center [580, 624] width 93 height 17
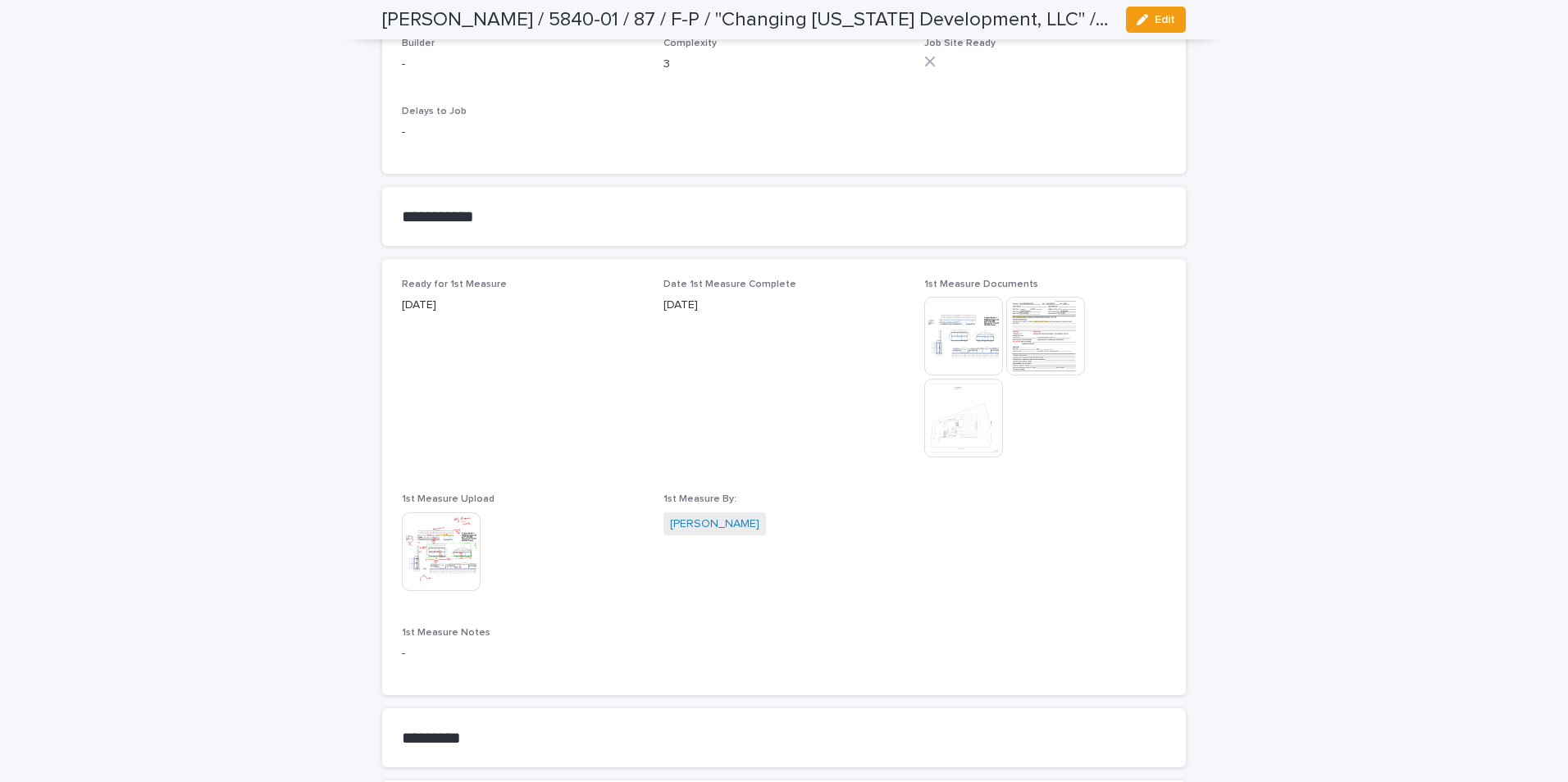
scroll to position [738, 0]
click at [1029, 332] on img at bounding box center [1046, 335] width 79 height 79
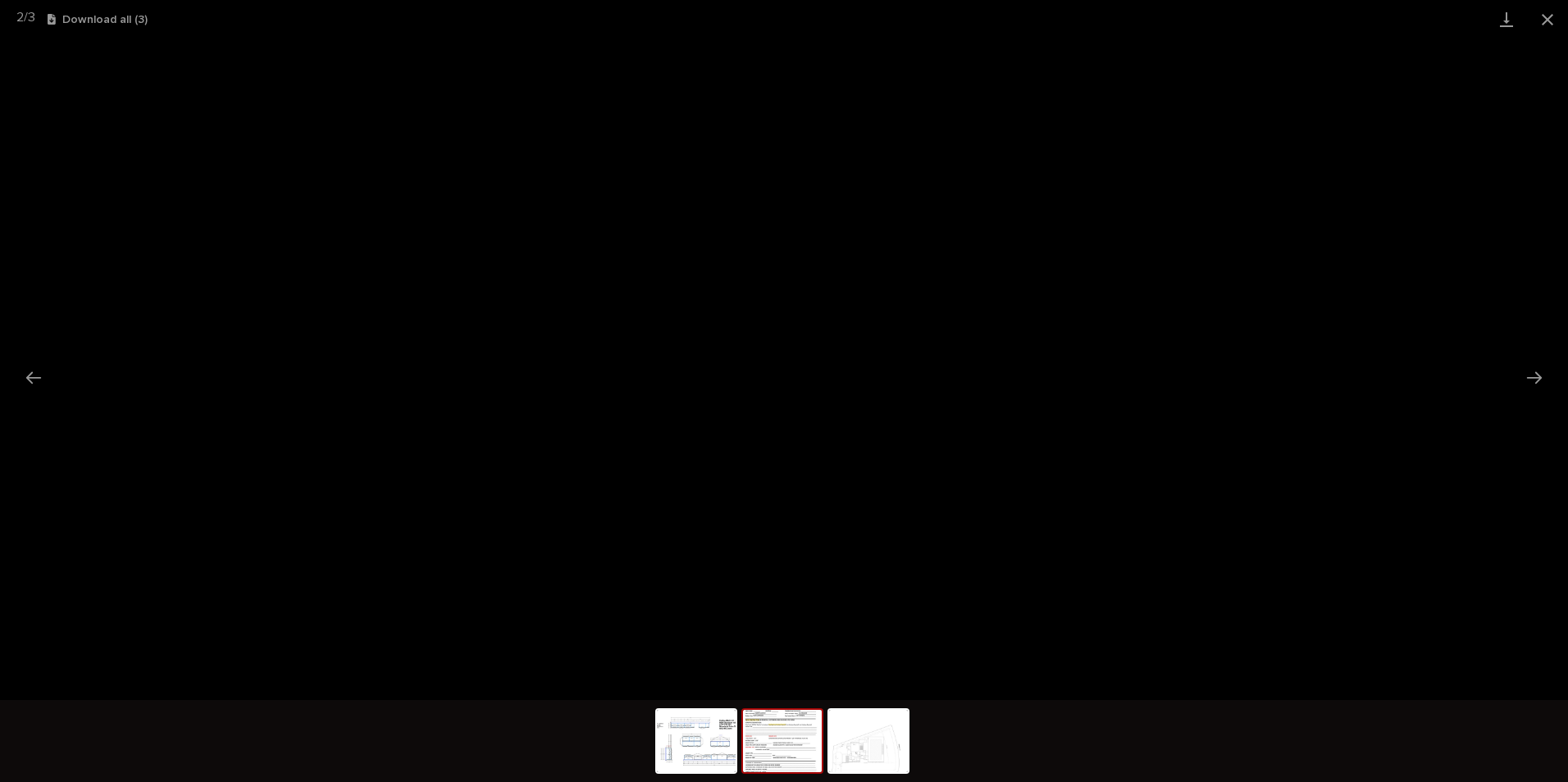
click at [1114, 16] on button "Close gallery" at bounding box center [1548, 19] width 41 height 38
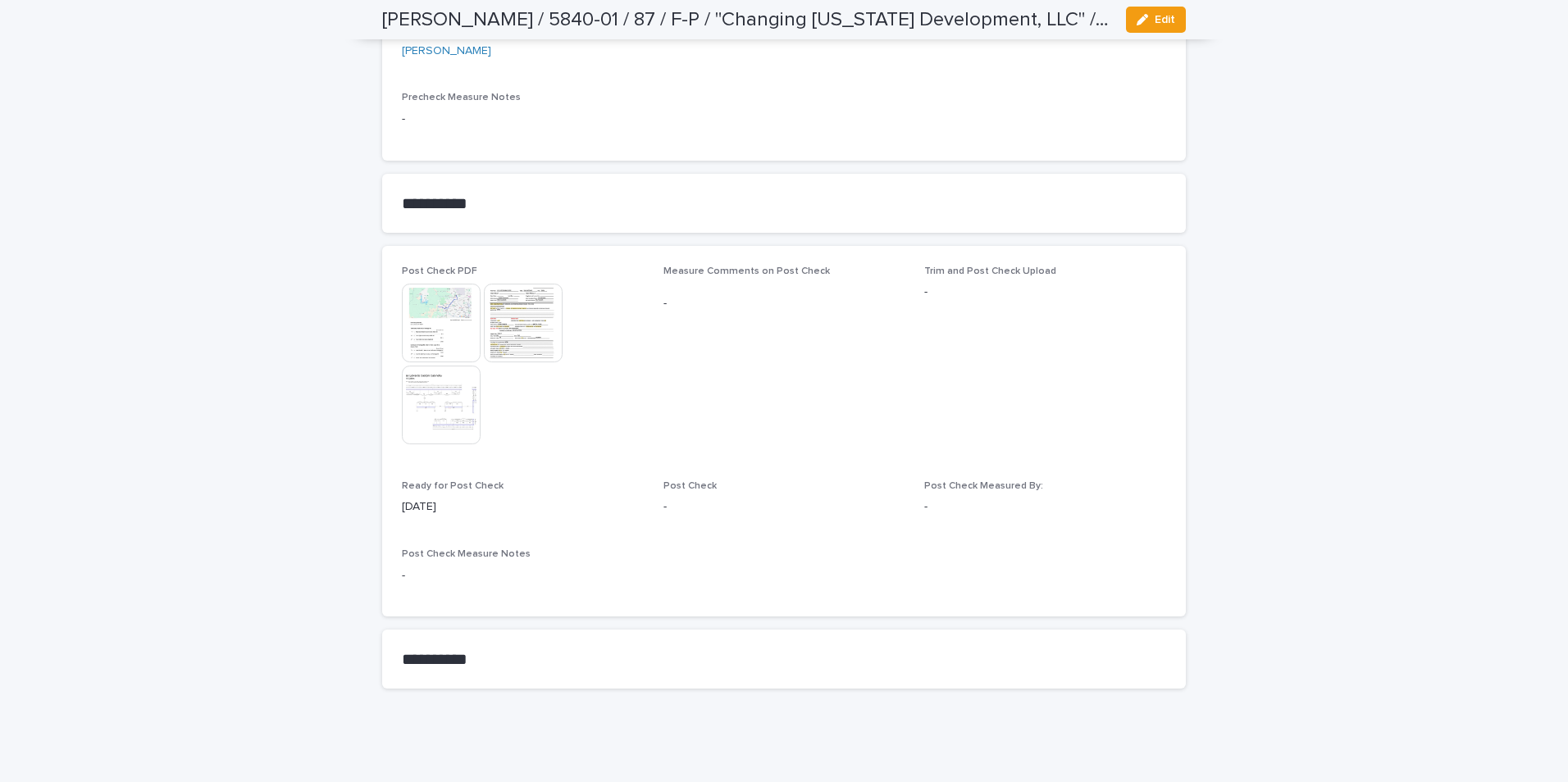
scroll to position [1730, 0]
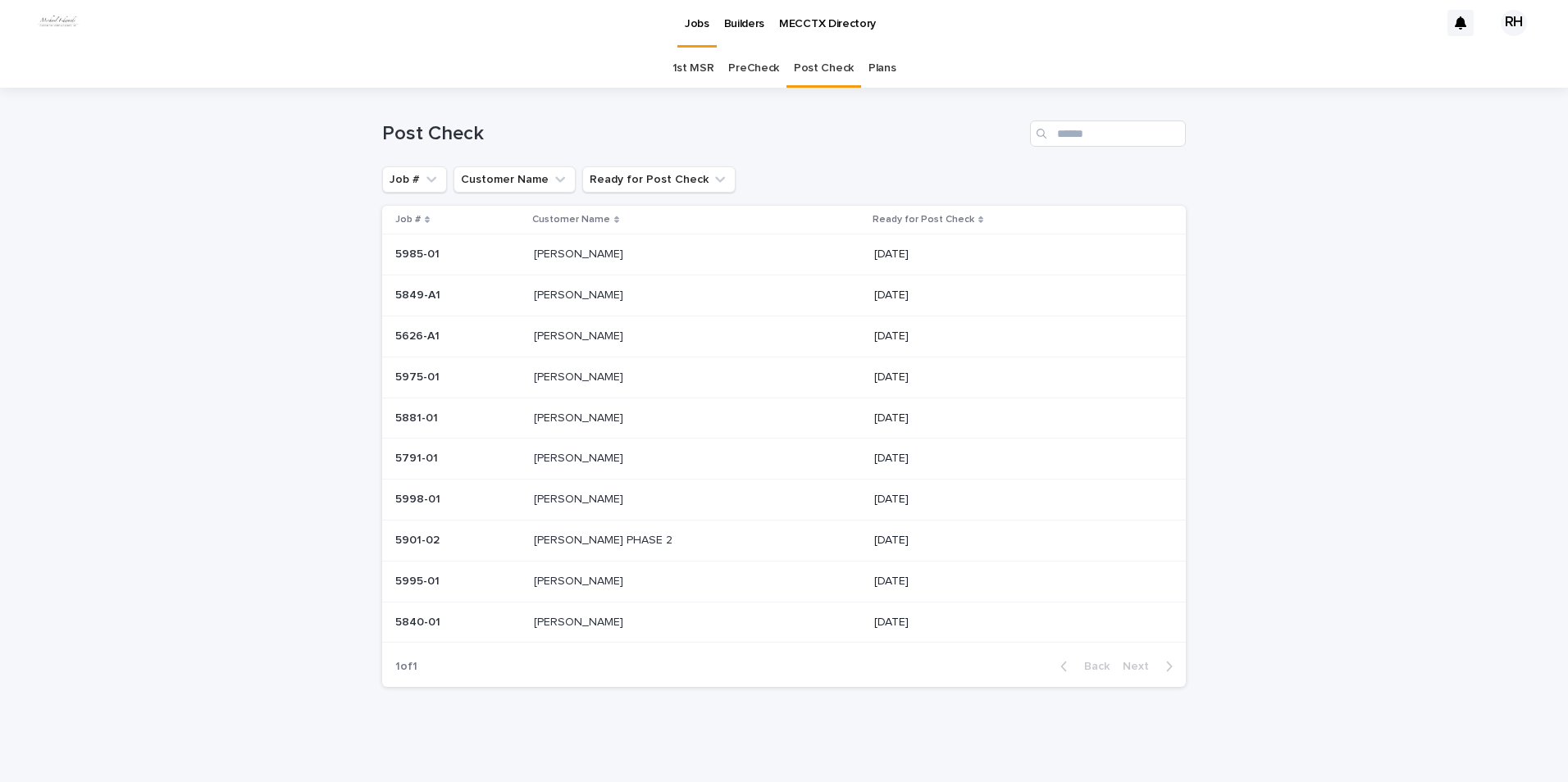
scroll to position [3, 0]
click at [557, 419] on p "[PERSON_NAME]" at bounding box center [580, 417] width 93 height 17
click at [560, 380] on p "[PERSON_NAME]" at bounding box center [580, 376] width 93 height 17
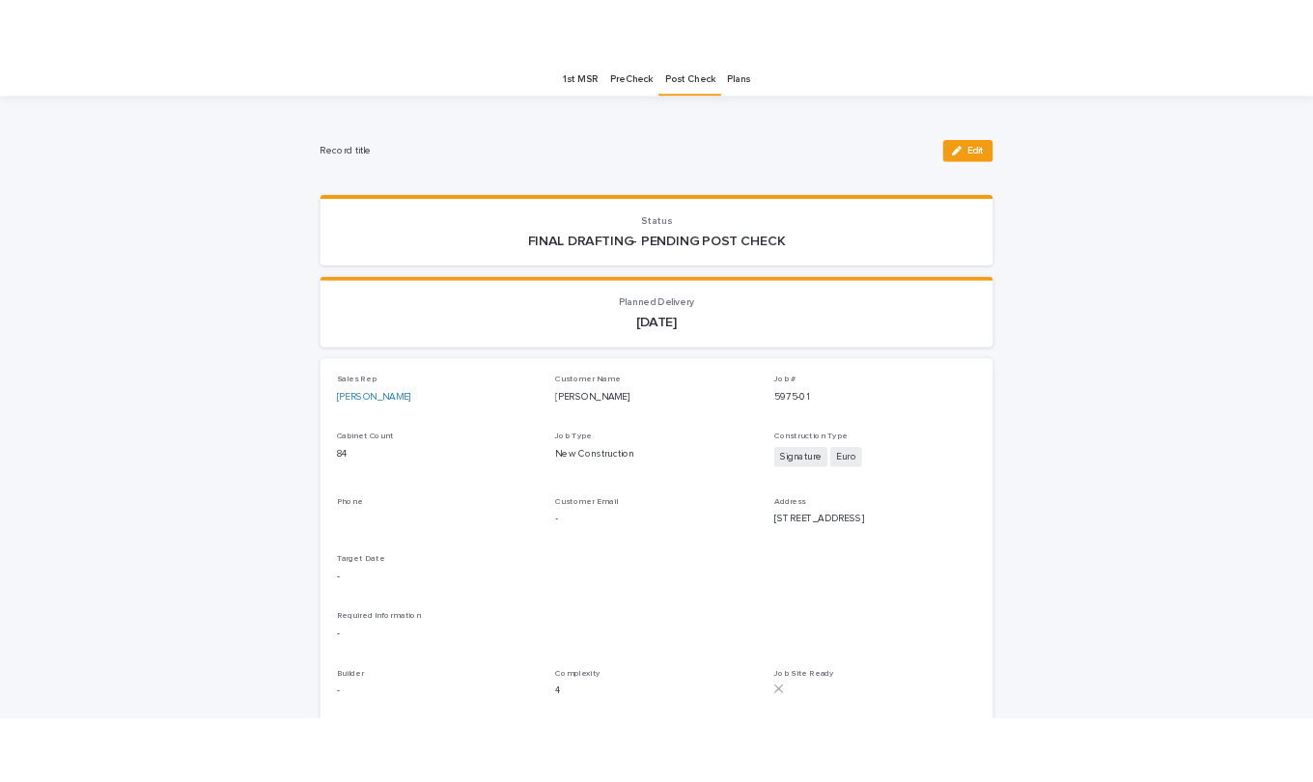
scroll to position [62, 0]
